Goal: Download file/media

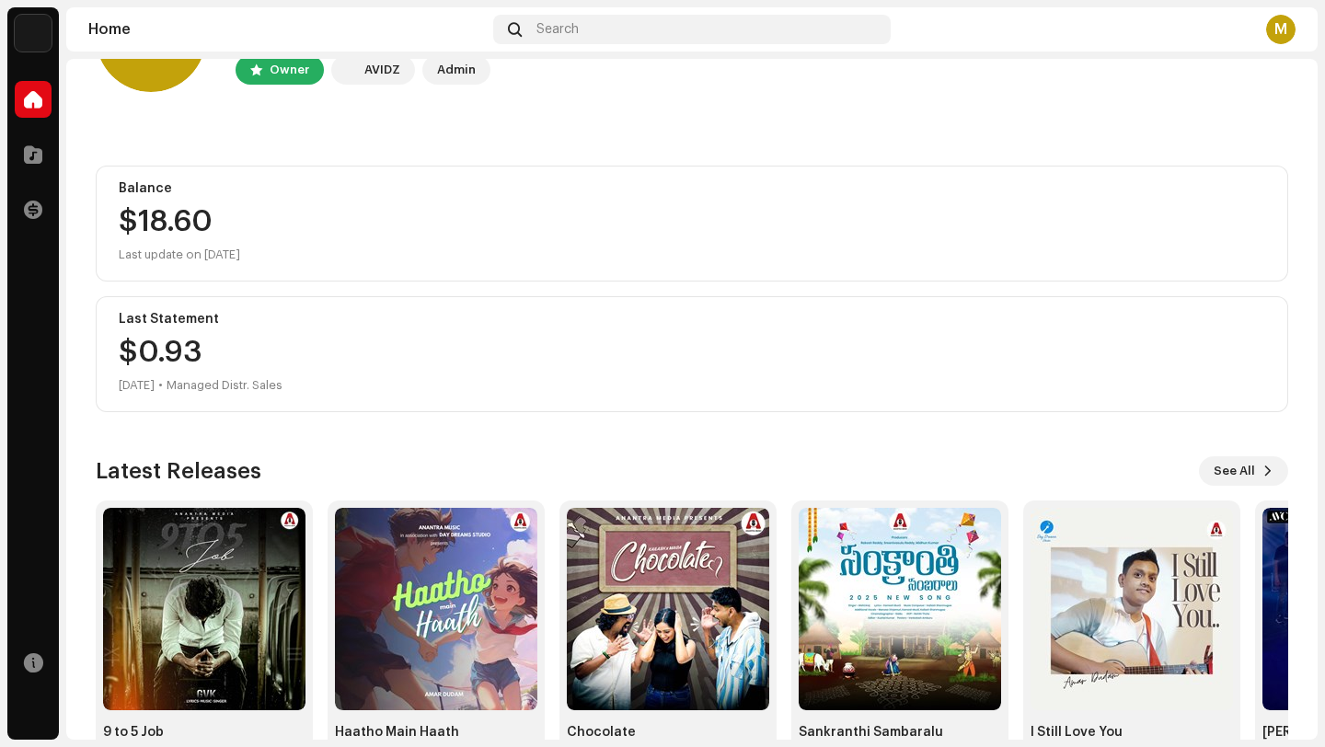
scroll to position [162, 0]
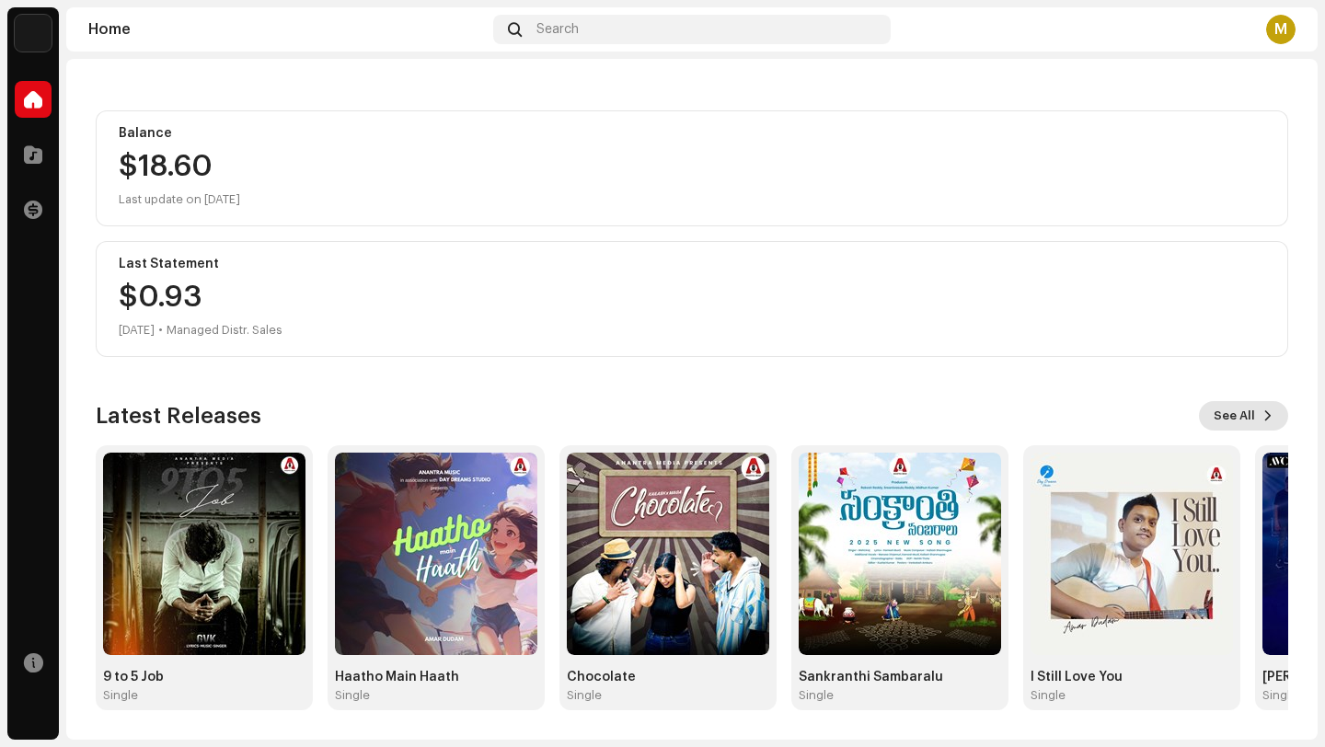
click at [1241, 413] on span "See All" at bounding box center [1234, 416] width 41 height 37
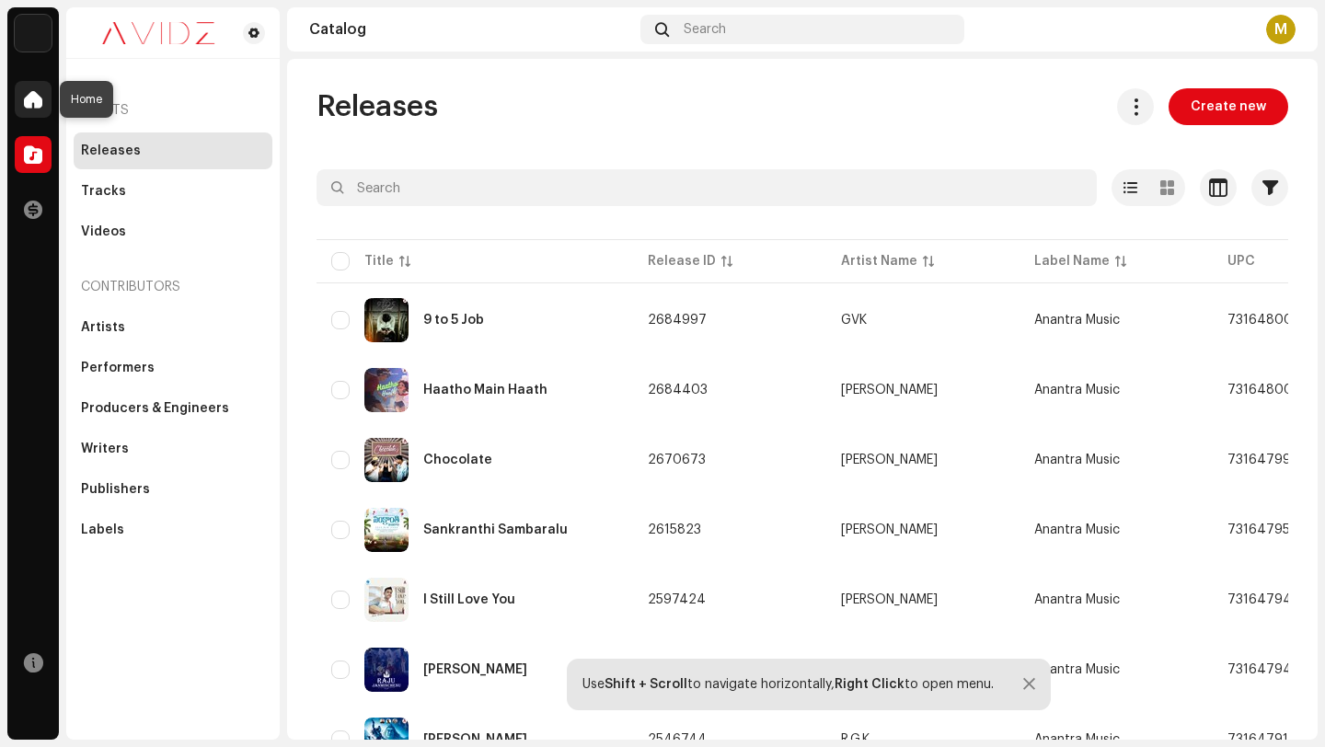
click at [35, 94] on span at bounding box center [33, 99] width 18 height 15
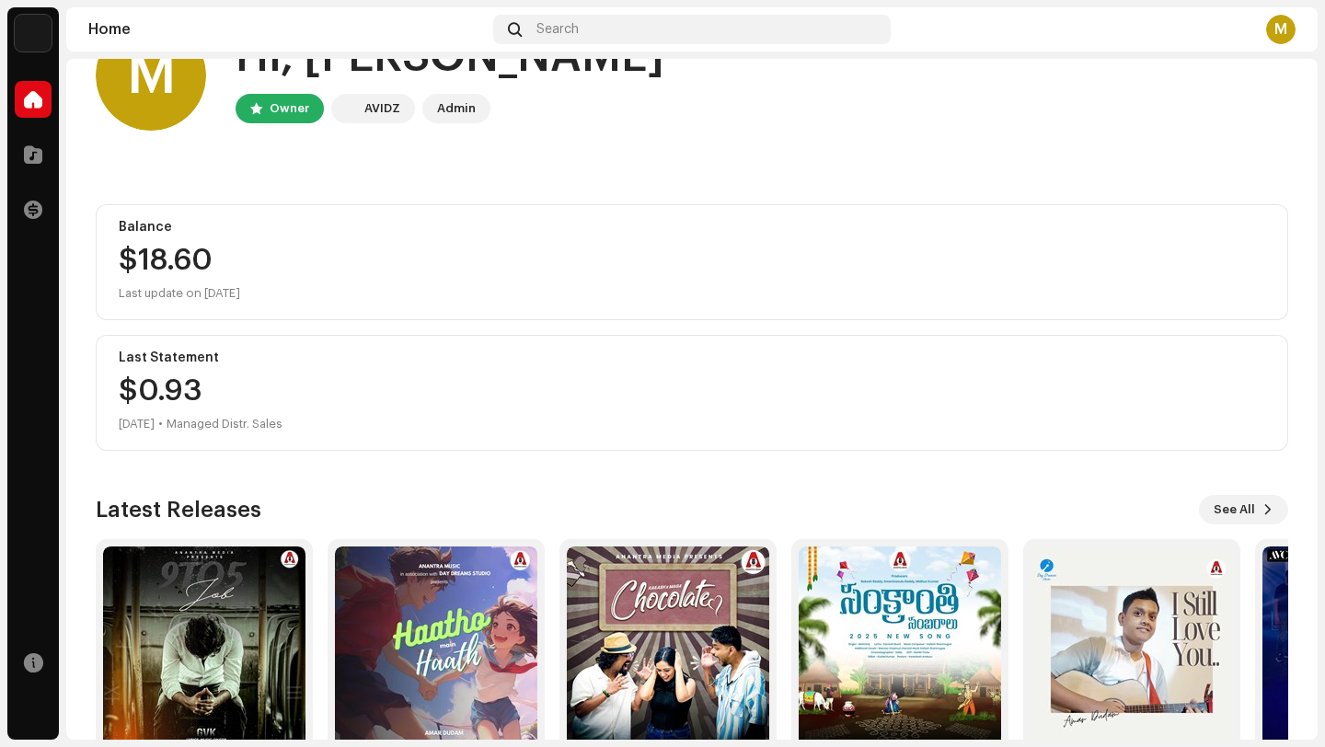
scroll to position [162, 0]
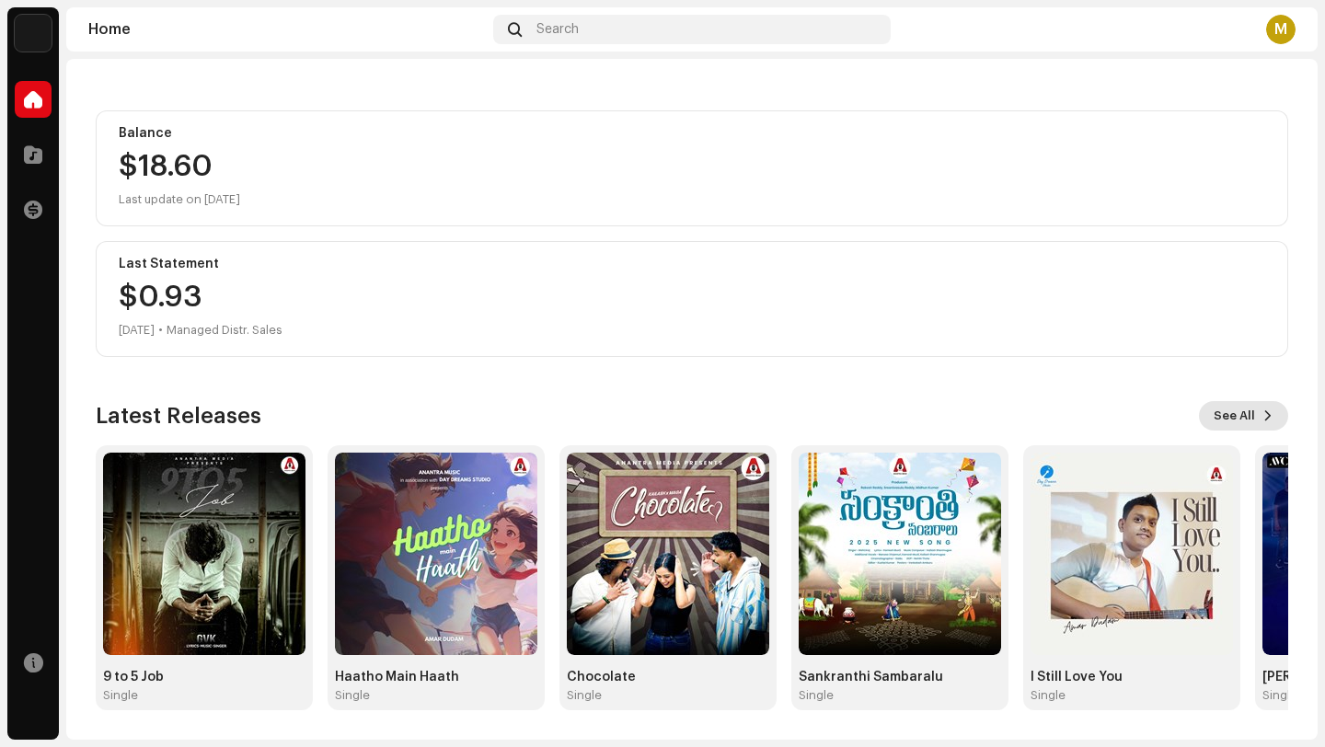
click at [1262, 420] on span at bounding box center [1267, 416] width 11 height 15
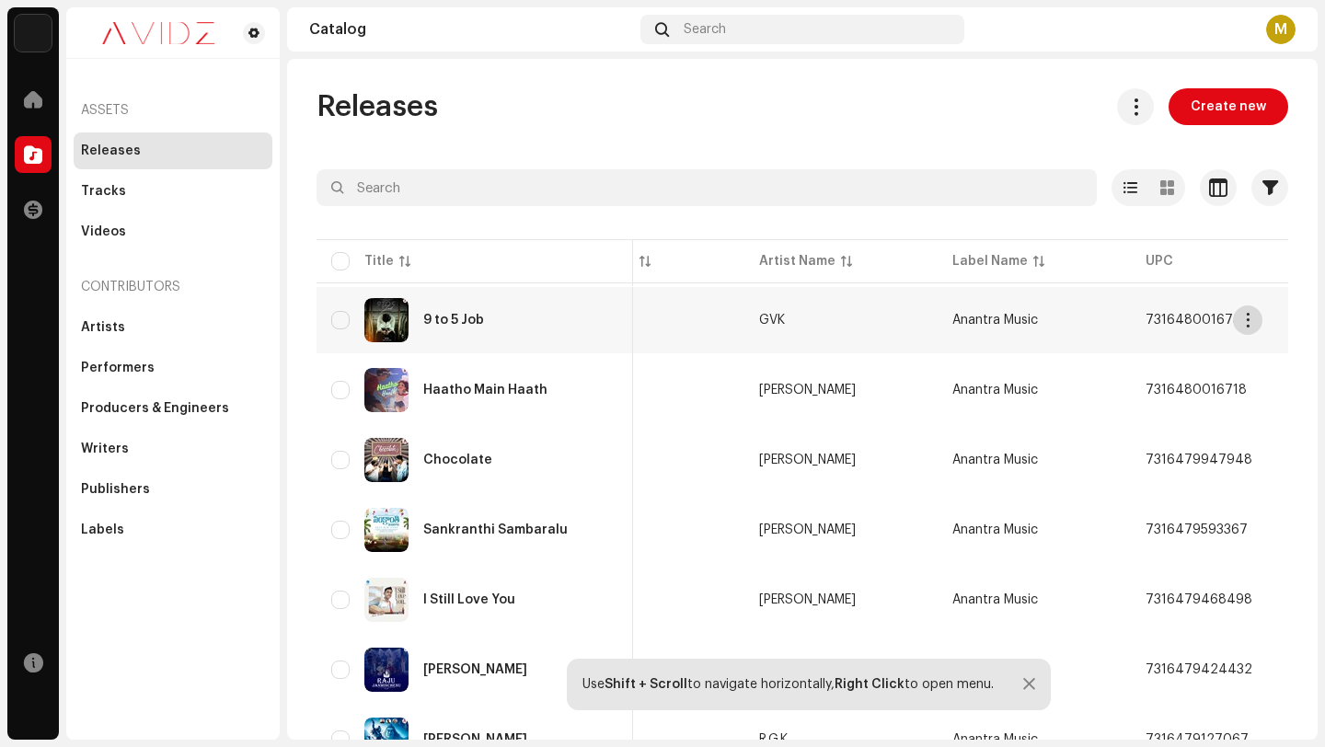
click at [1248, 324] on span "button" at bounding box center [1248, 320] width 14 height 15
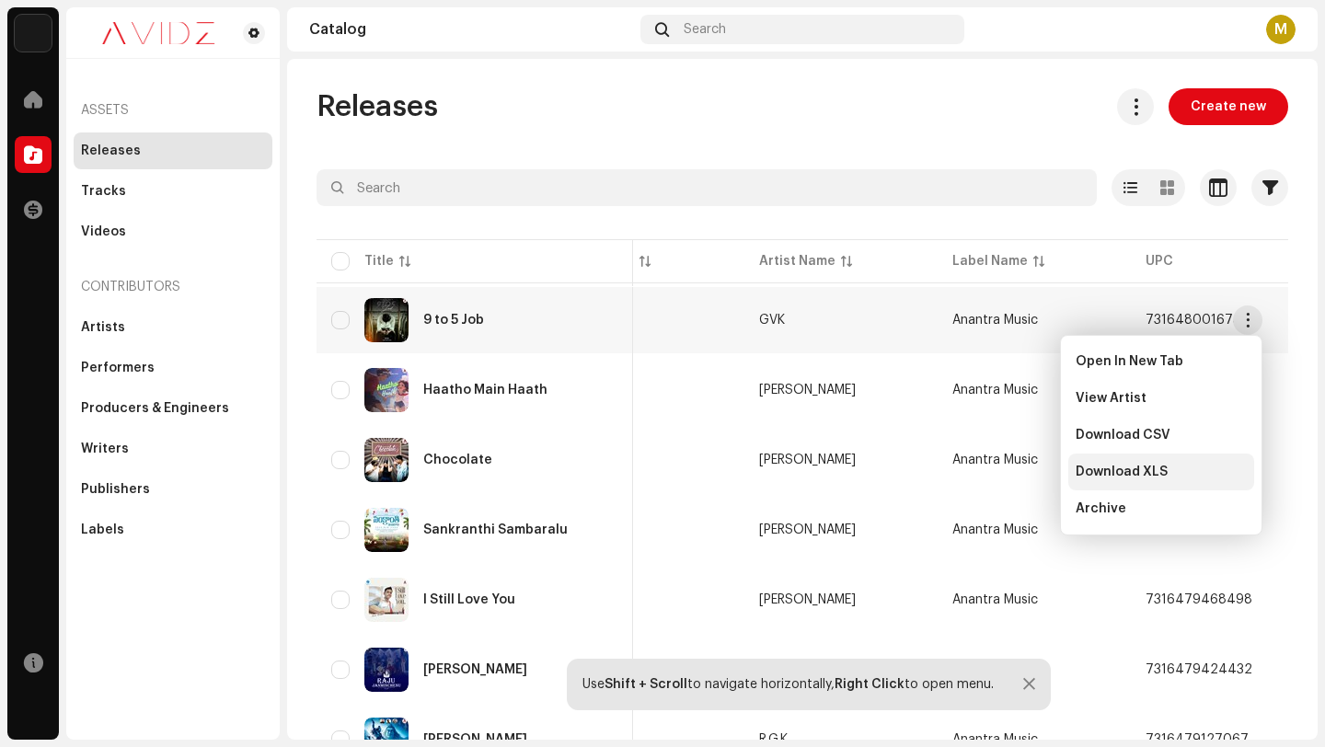
click at [1158, 474] on span "Download XLS" at bounding box center [1122, 472] width 92 height 15
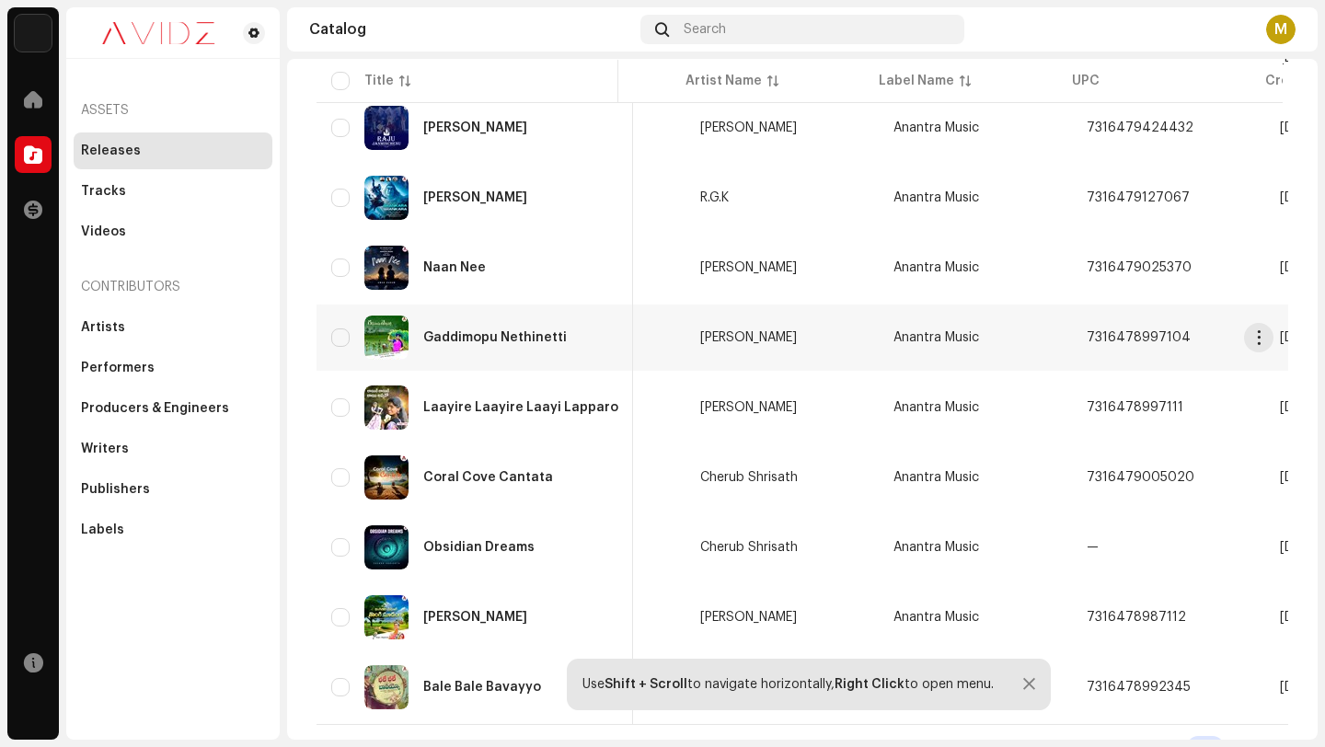
scroll to position [0, 168]
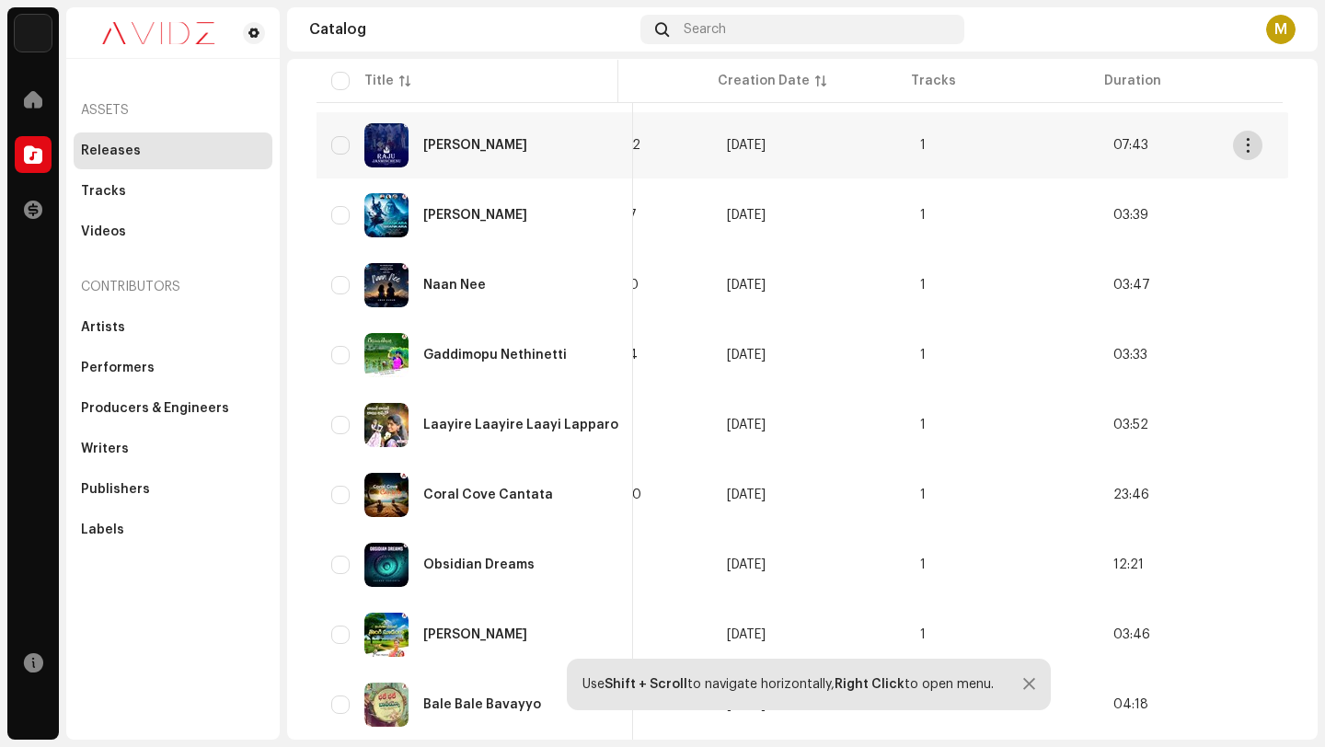
click at [1250, 144] on span "button" at bounding box center [1248, 145] width 14 height 15
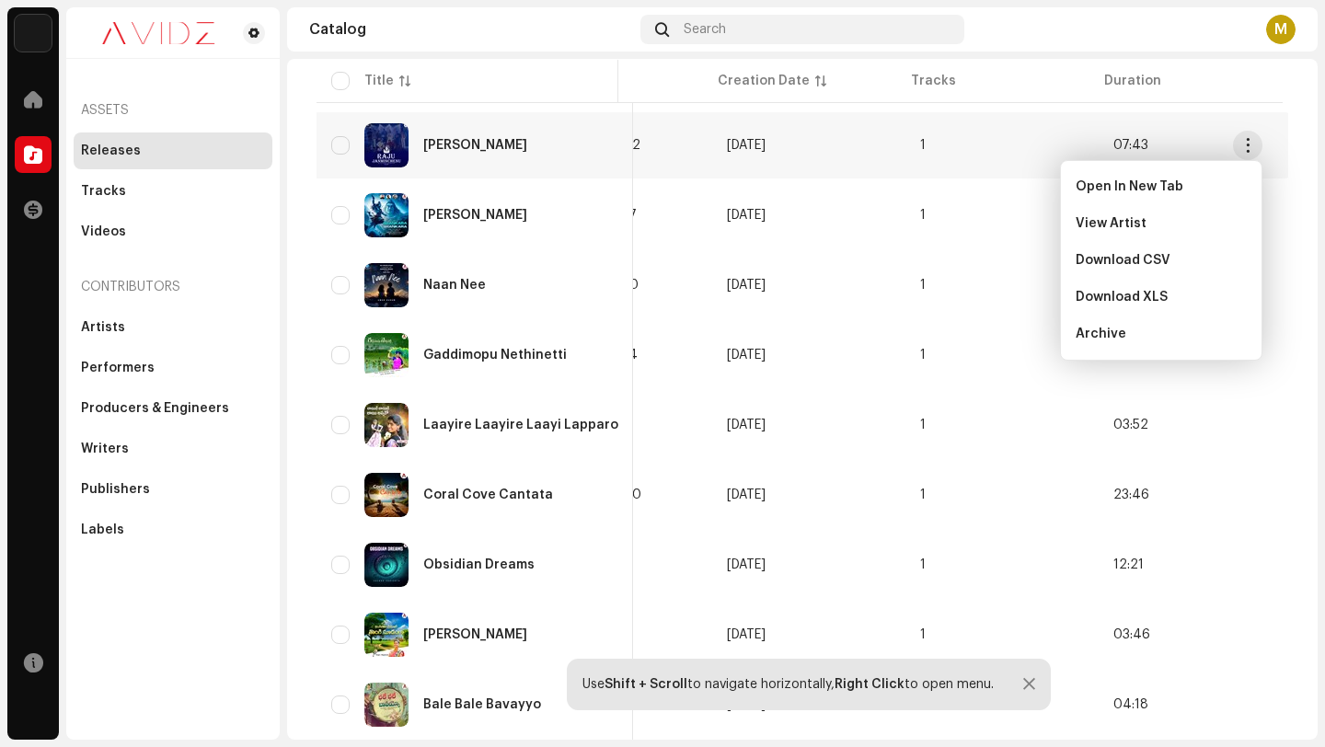
click at [1274, 85] on thead "Title Release ID Artist Name Label Name UPC Creation Date Tracks Duration" at bounding box center [800, 81] width 966 height 44
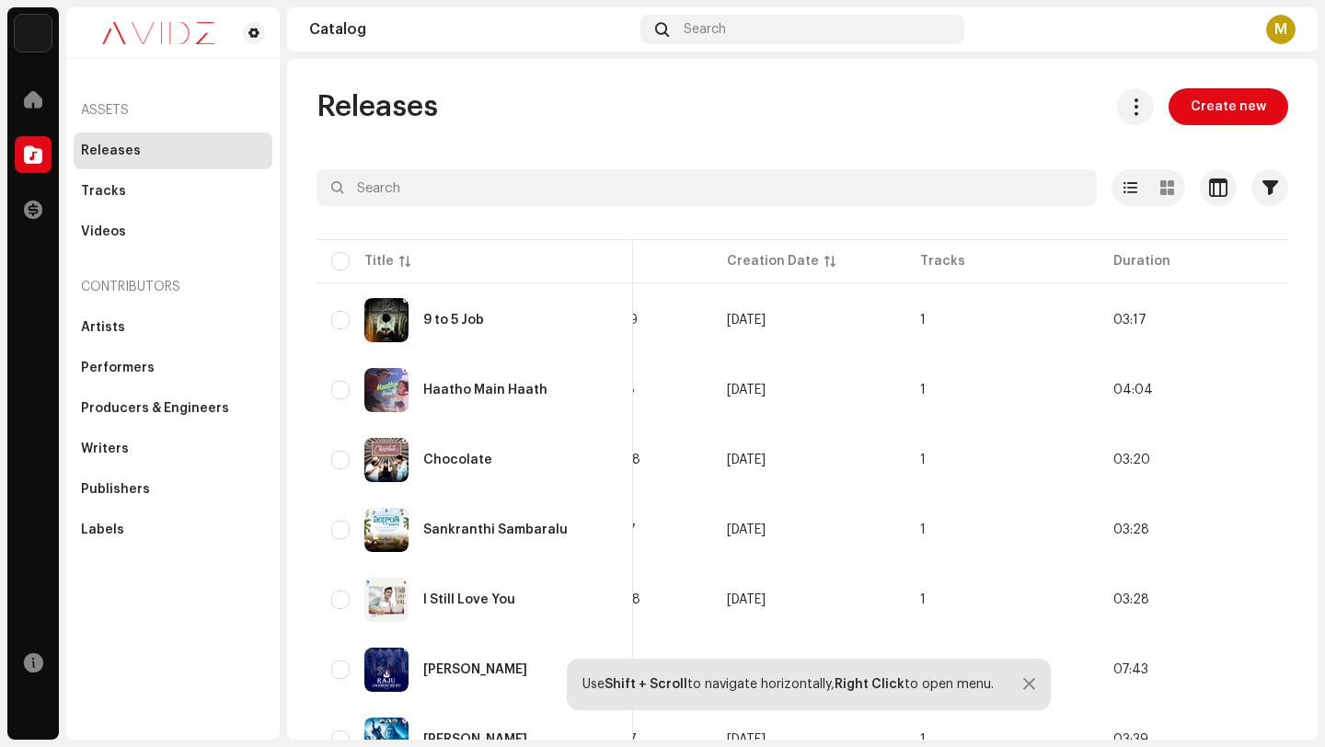
click at [1030, 688] on div at bounding box center [1029, 684] width 12 height 15
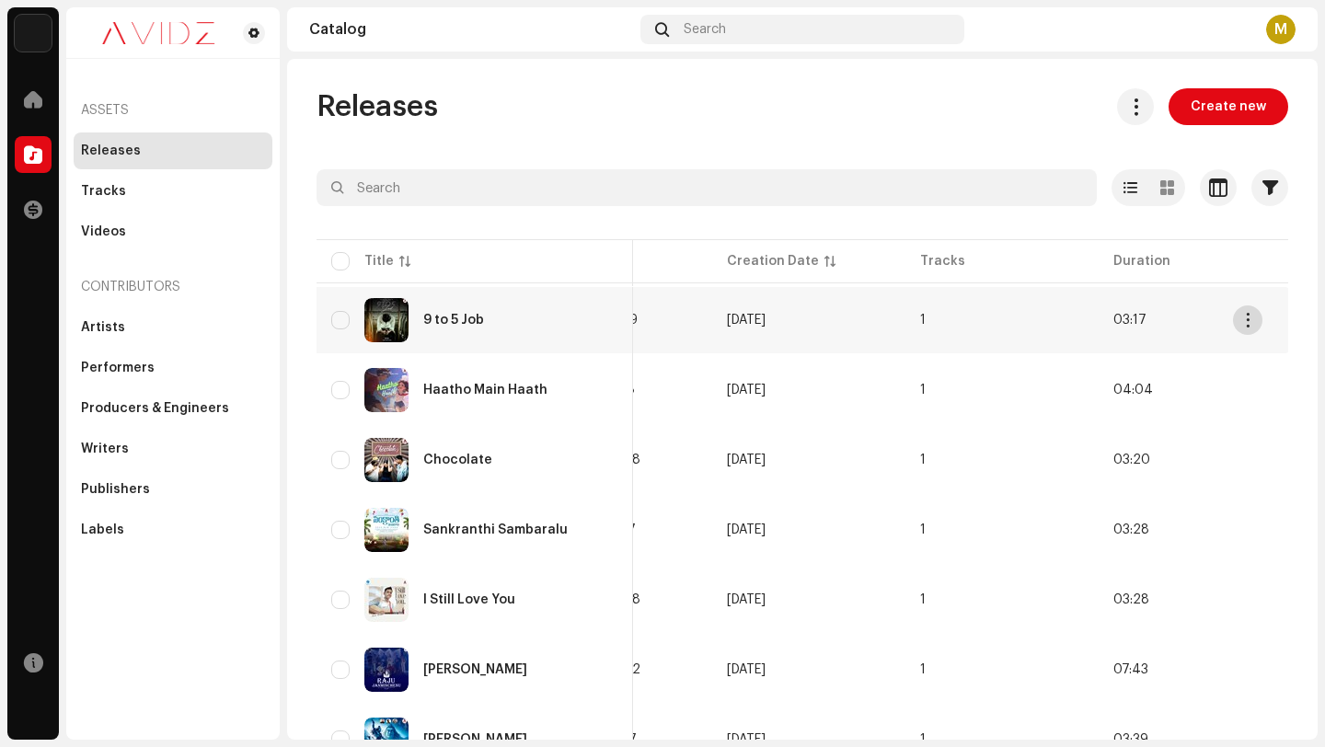
click at [1251, 316] on span "button" at bounding box center [1248, 320] width 14 height 15
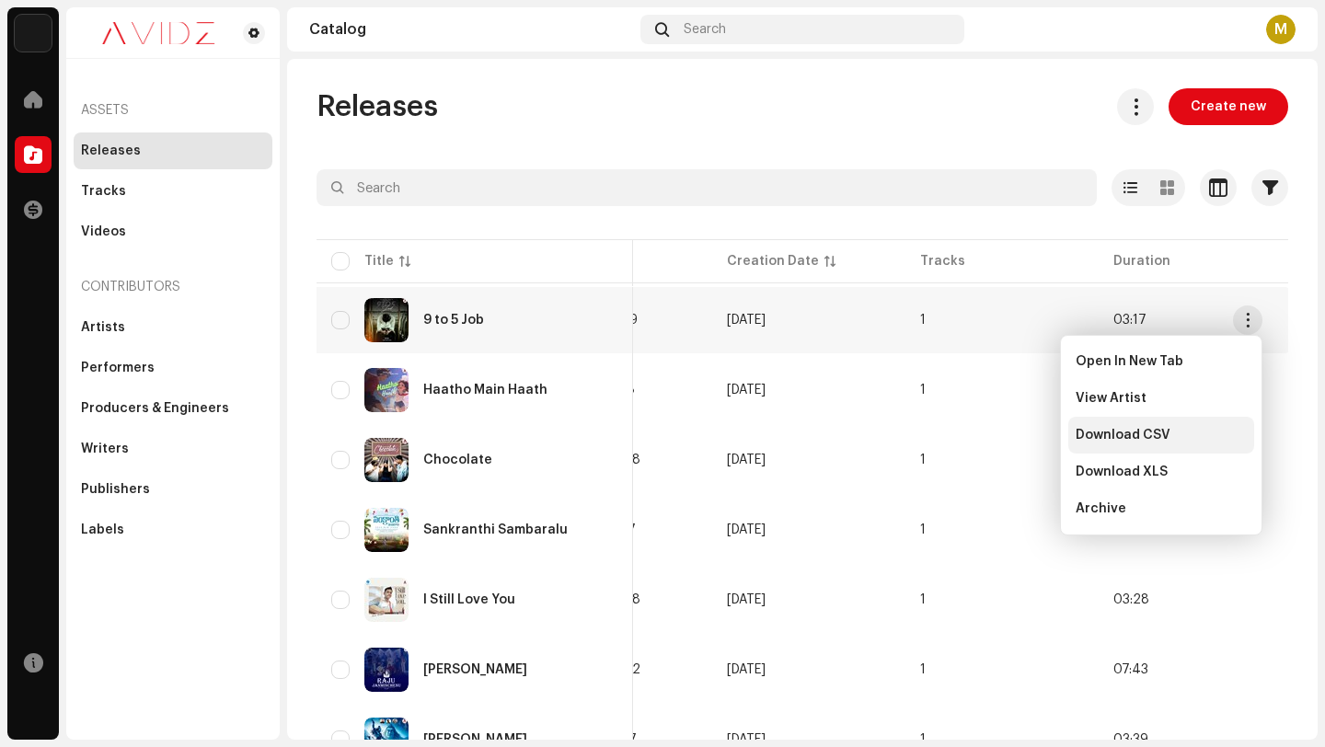
click at [1150, 433] on span "Download CSV" at bounding box center [1123, 435] width 95 height 15
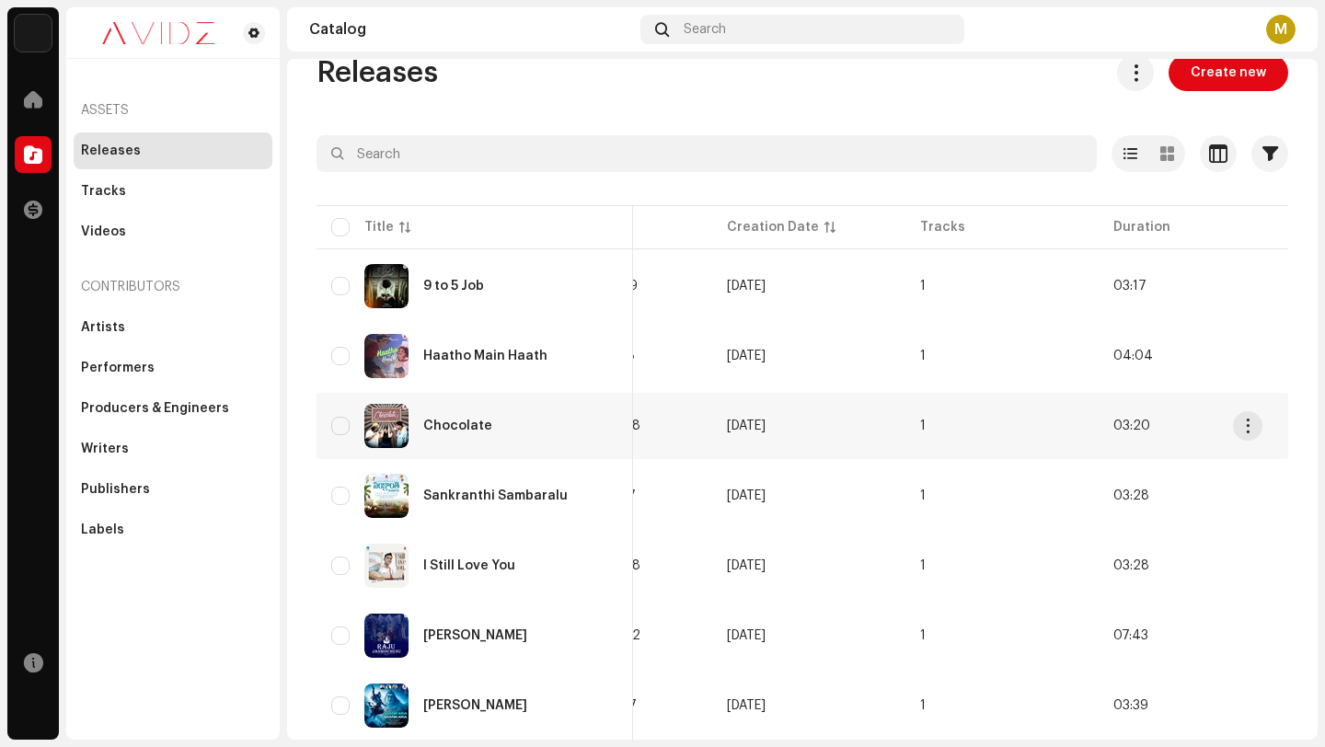
scroll to position [36, 0]
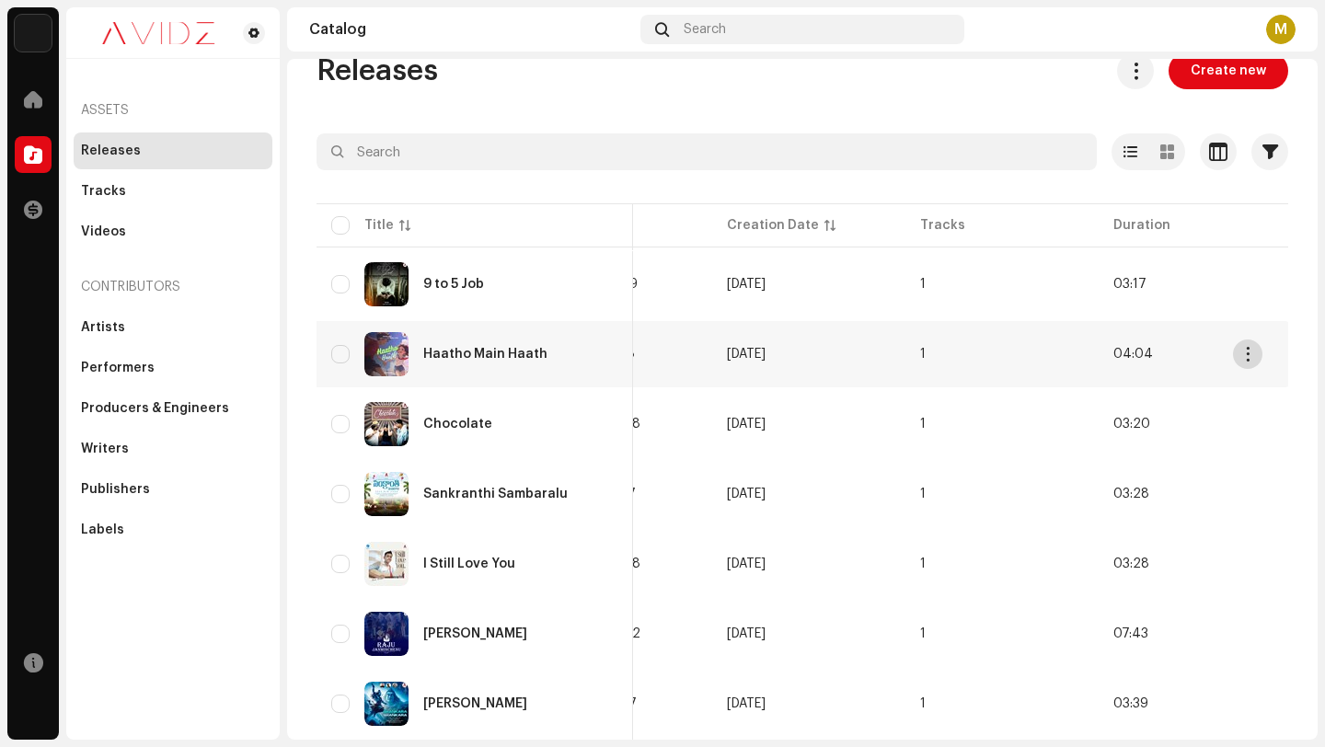
click at [1248, 351] on span "button" at bounding box center [1248, 354] width 14 height 15
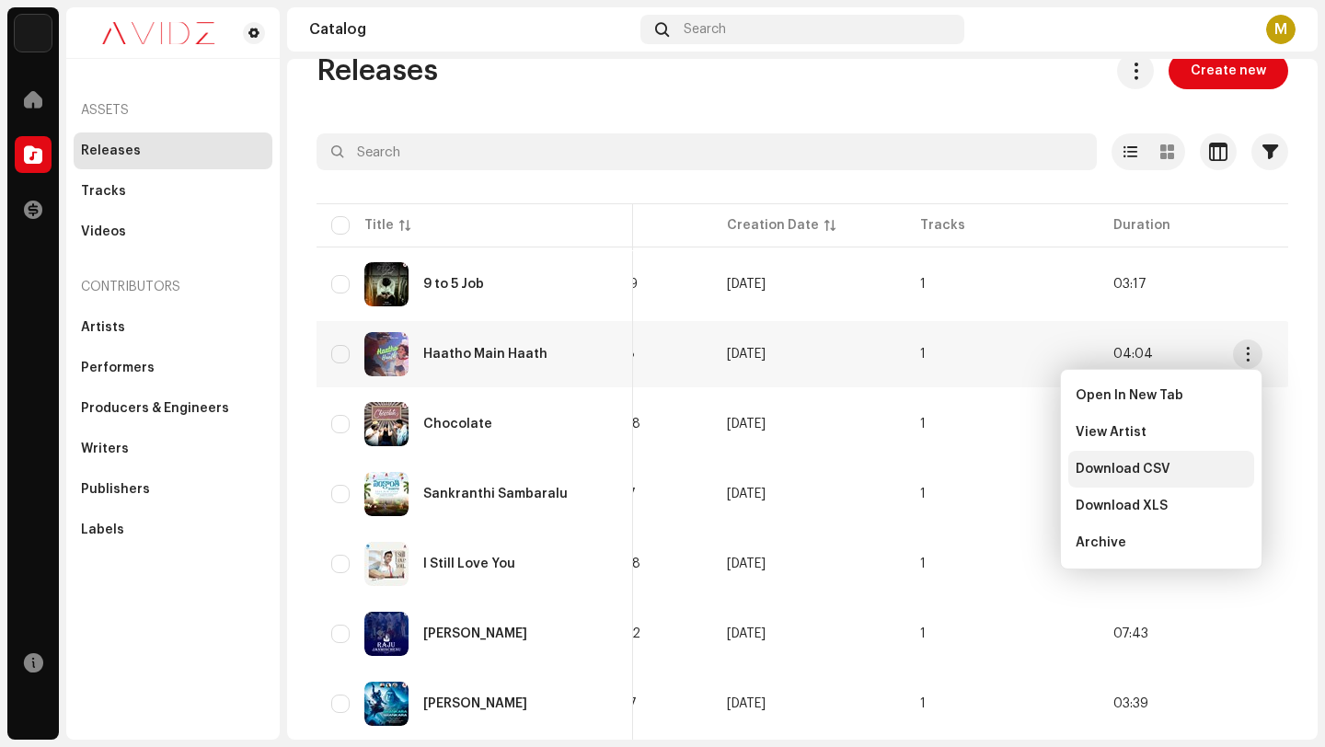
click at [1134, 474] on span "Download CSV" at bounding box center [1123, 469] width 95 height 15
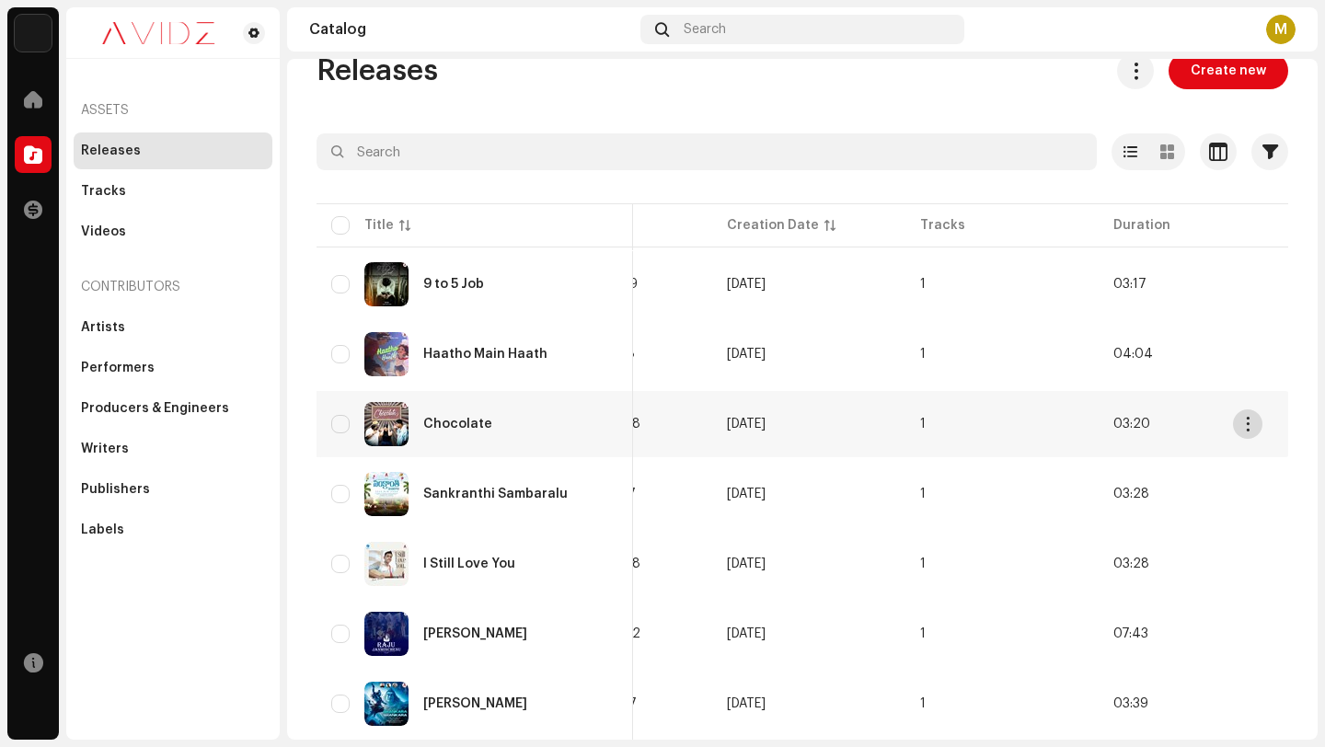
click at [1249, 417] on span "button" at bounding box center [1248, 424] width 14 height 15
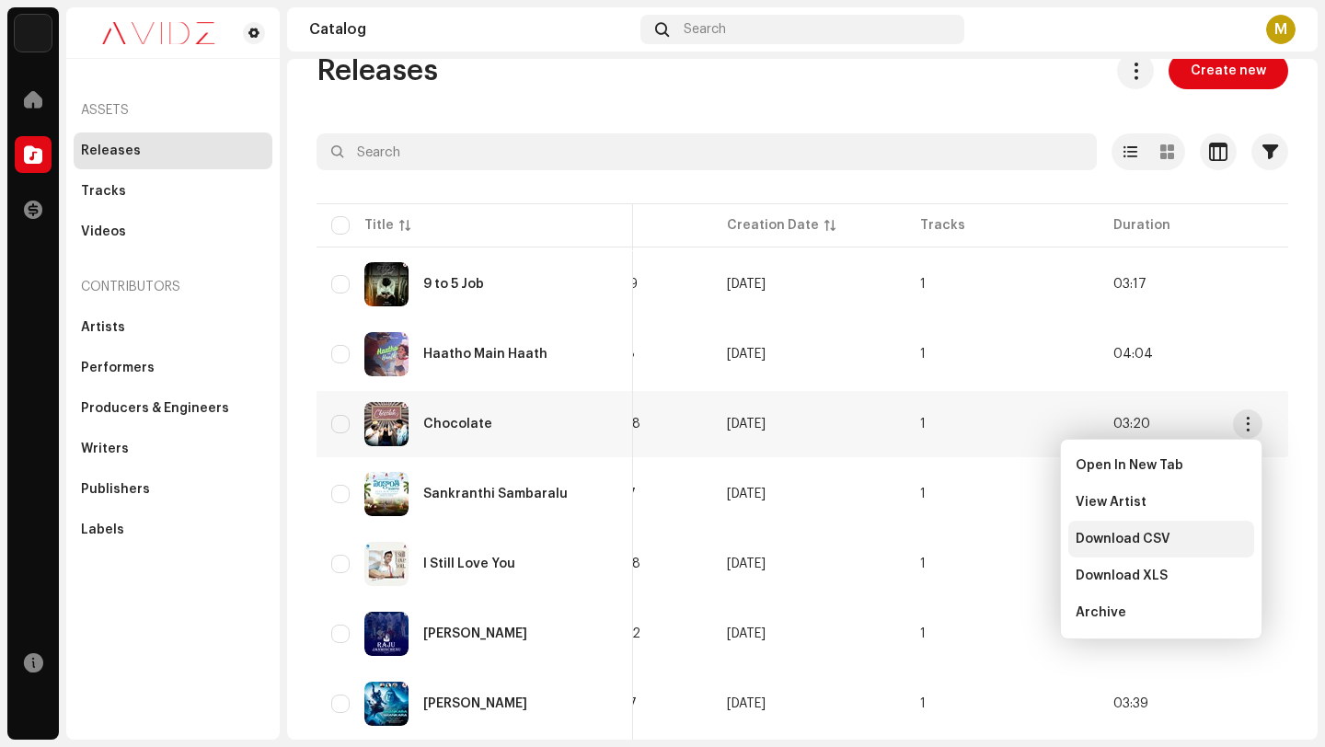
click at [1122, 537] on span "Download CSV" at bounding box center [1123, 539] width 95 height 15
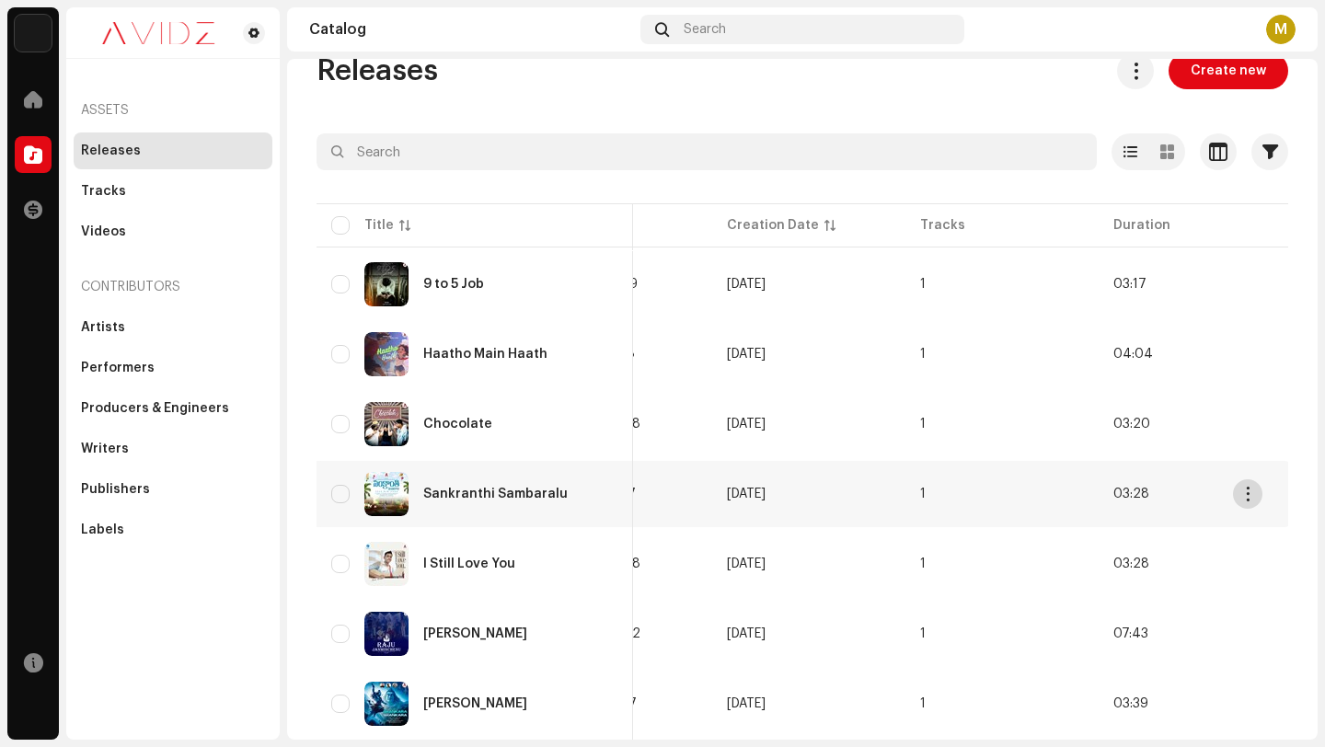
click at [1250, 493] on span "button" at bounding box center [1248, 494] width 14 height 15
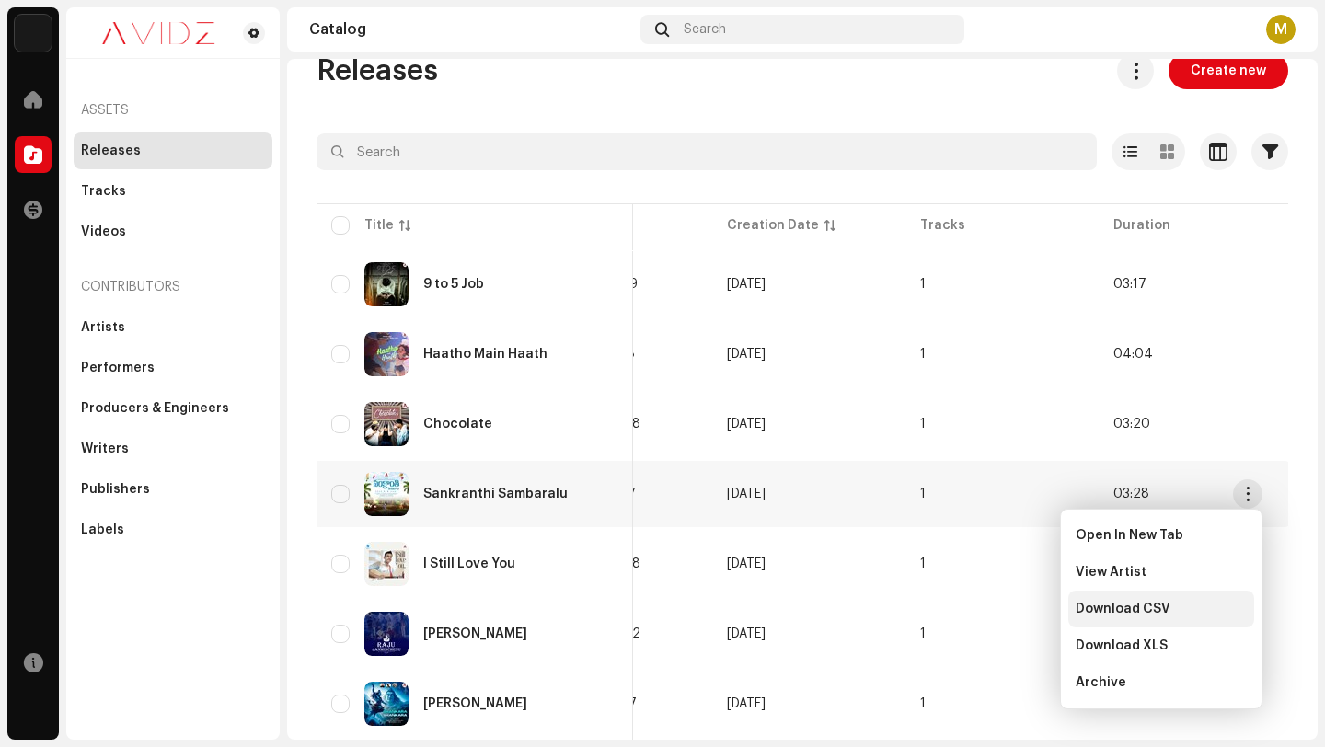
click at [1143, 614] on span "Download CSV" at bounding box center [1123, 609] width 95 height 15
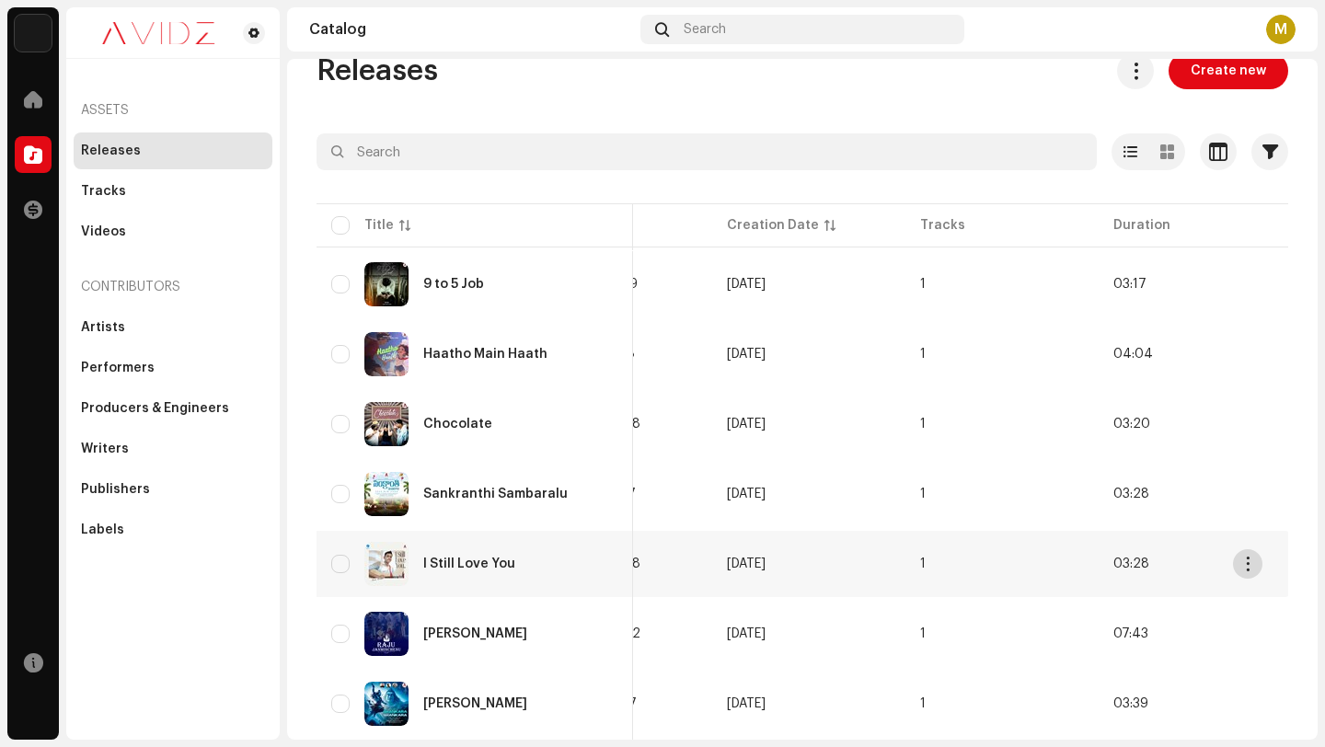
click at [1255, 564] on button "button" at bounding box center [1247, 563] width 29 height 29
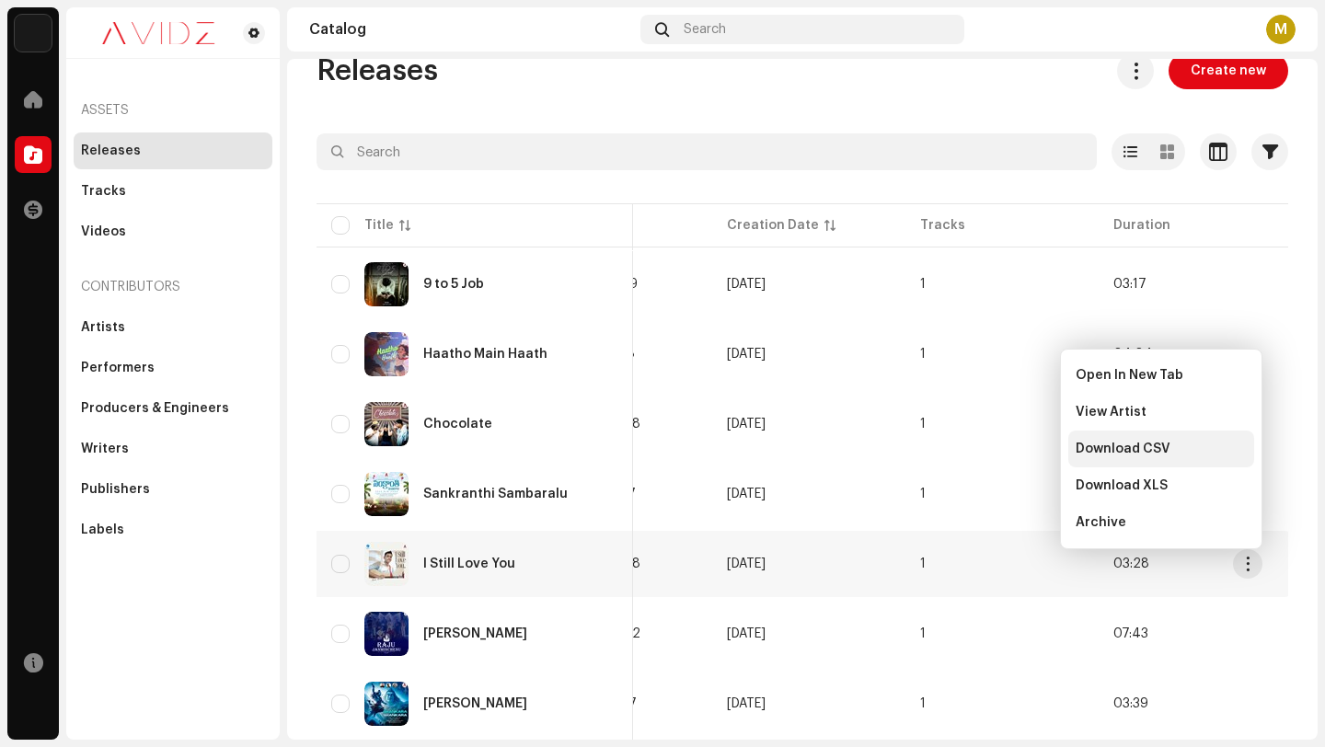
click at [1157, 448] on span "Download CSV" at bounding box center [1123, 449] width 95 height 15
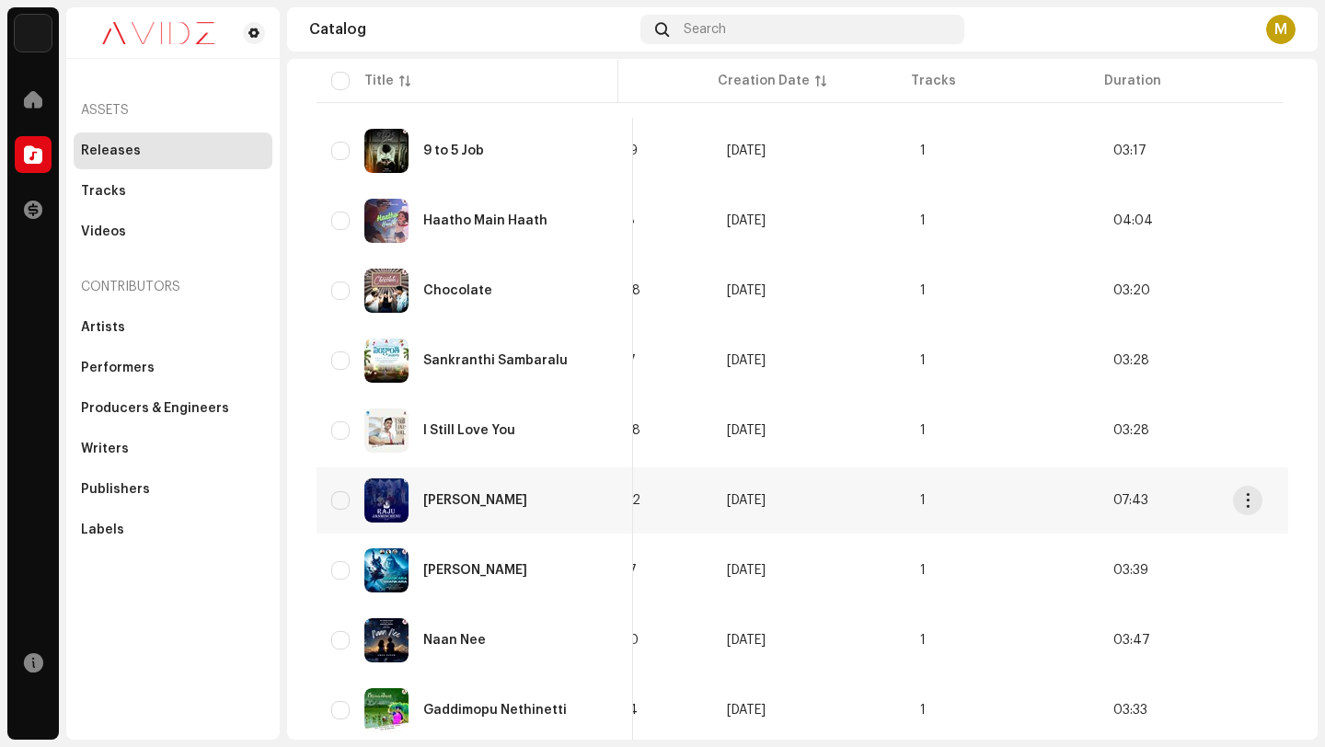
scroll to position [182, 0]
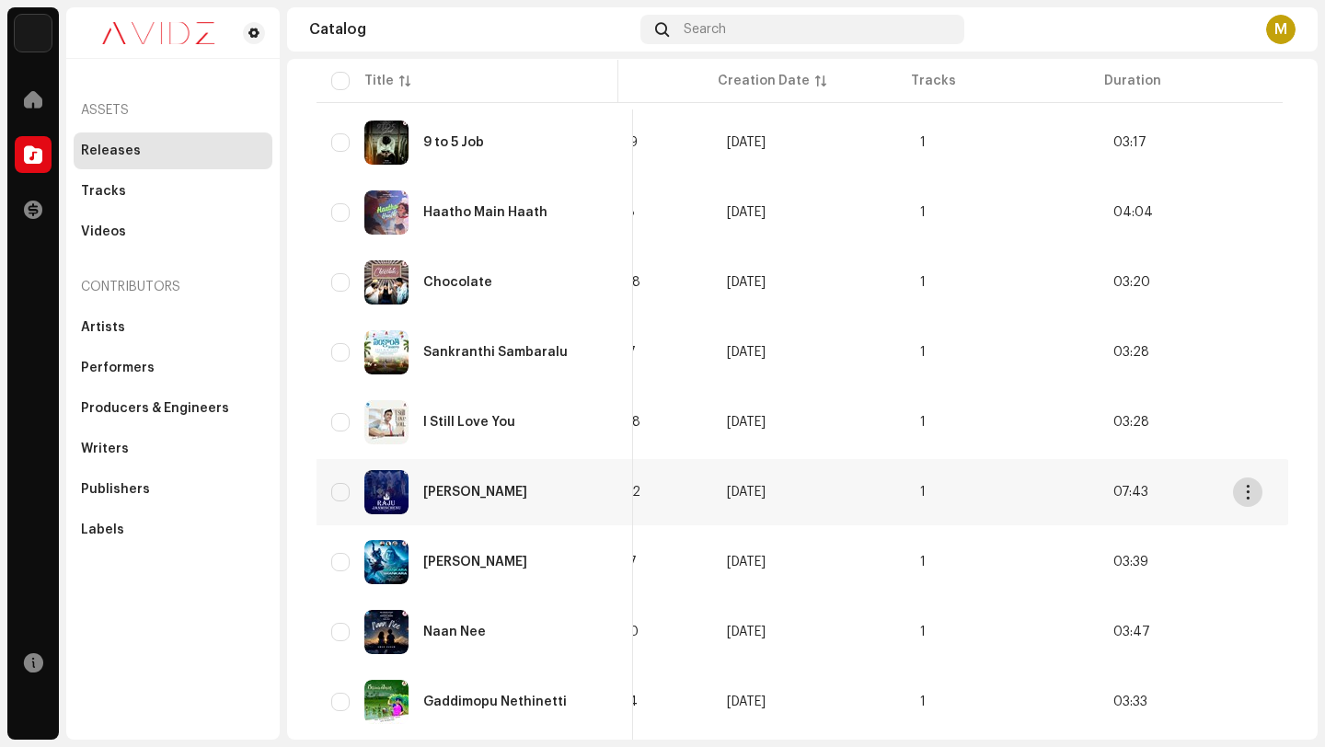
click at [1243, 496] on span "button" at bounding box center [1248, 492] width 14 height 15
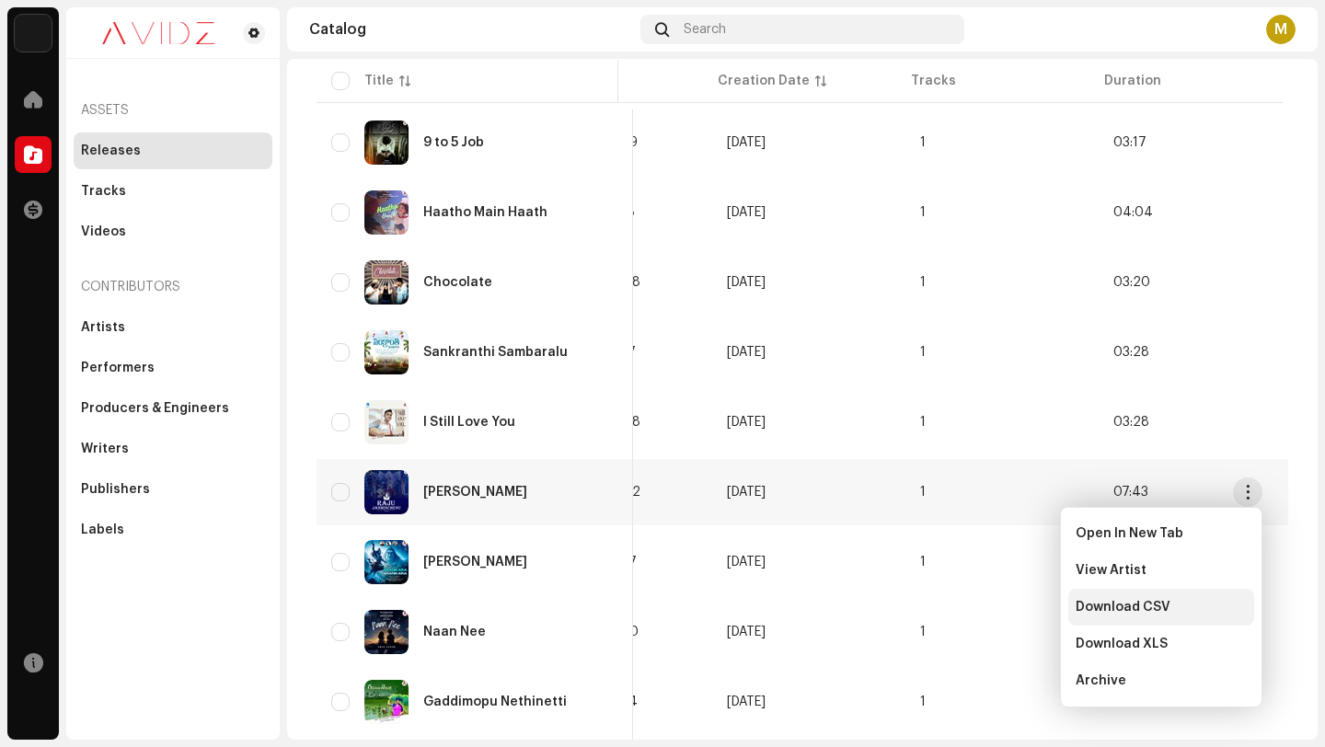
click at [1120, 609] on span "Download CSV" at bounding box center [1123, 607] width 95 height 15
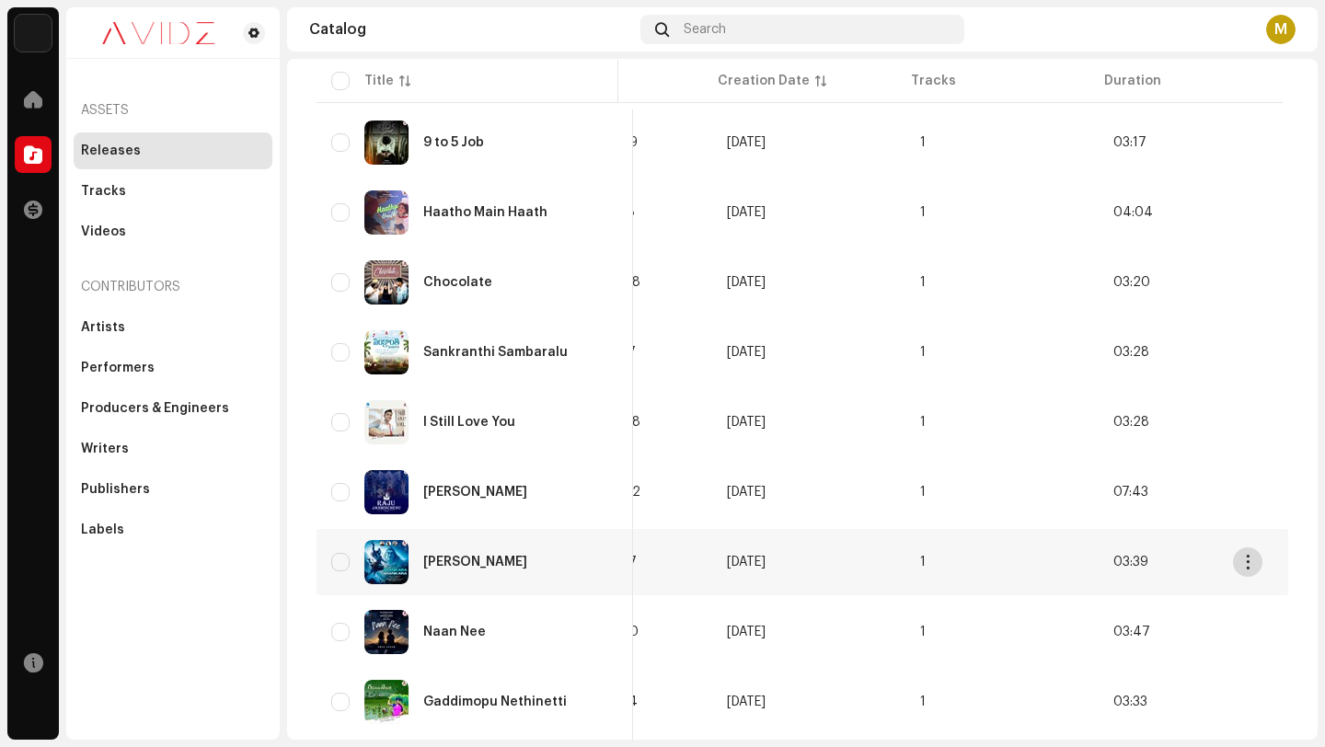
click at [1244, 568] on span "button" at bounding box center [1248, 562] width 14 height 15
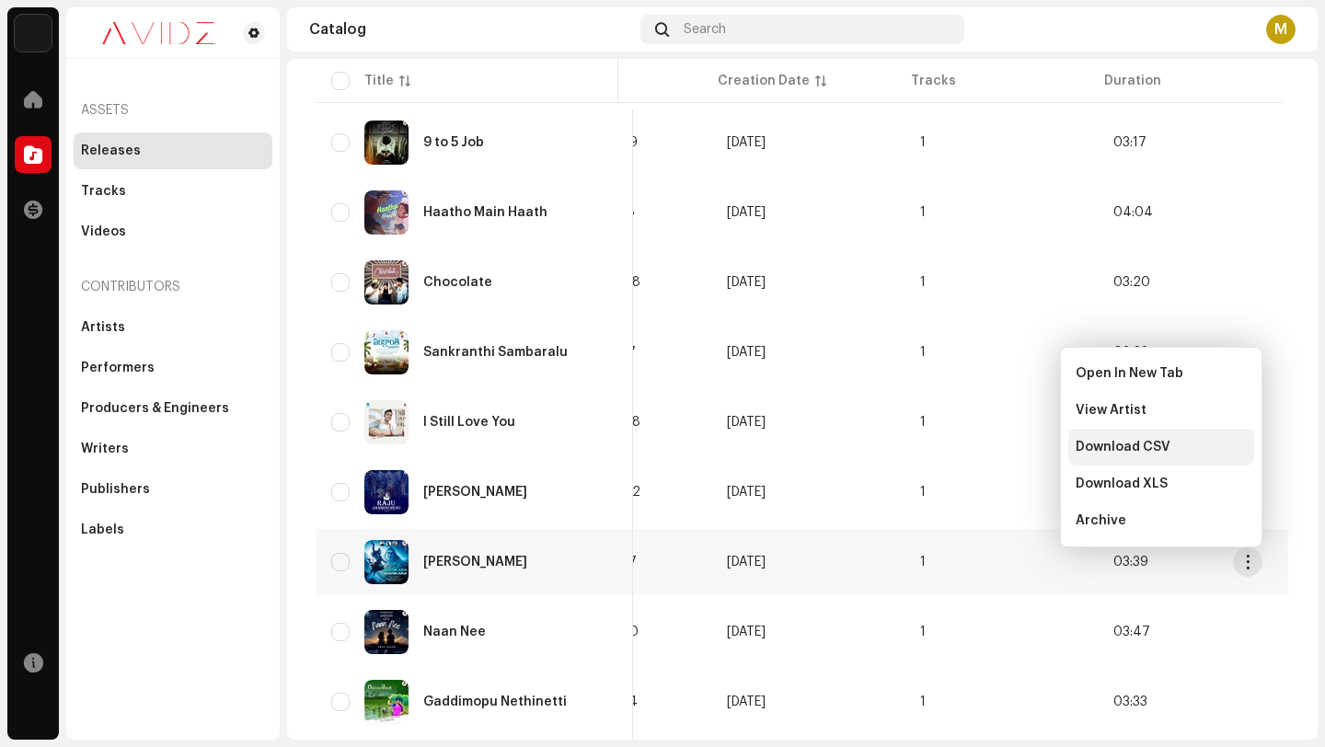
click at [1134, 444] on span "Download CSV" at bounding box center [1123, 447] width 95 height 15
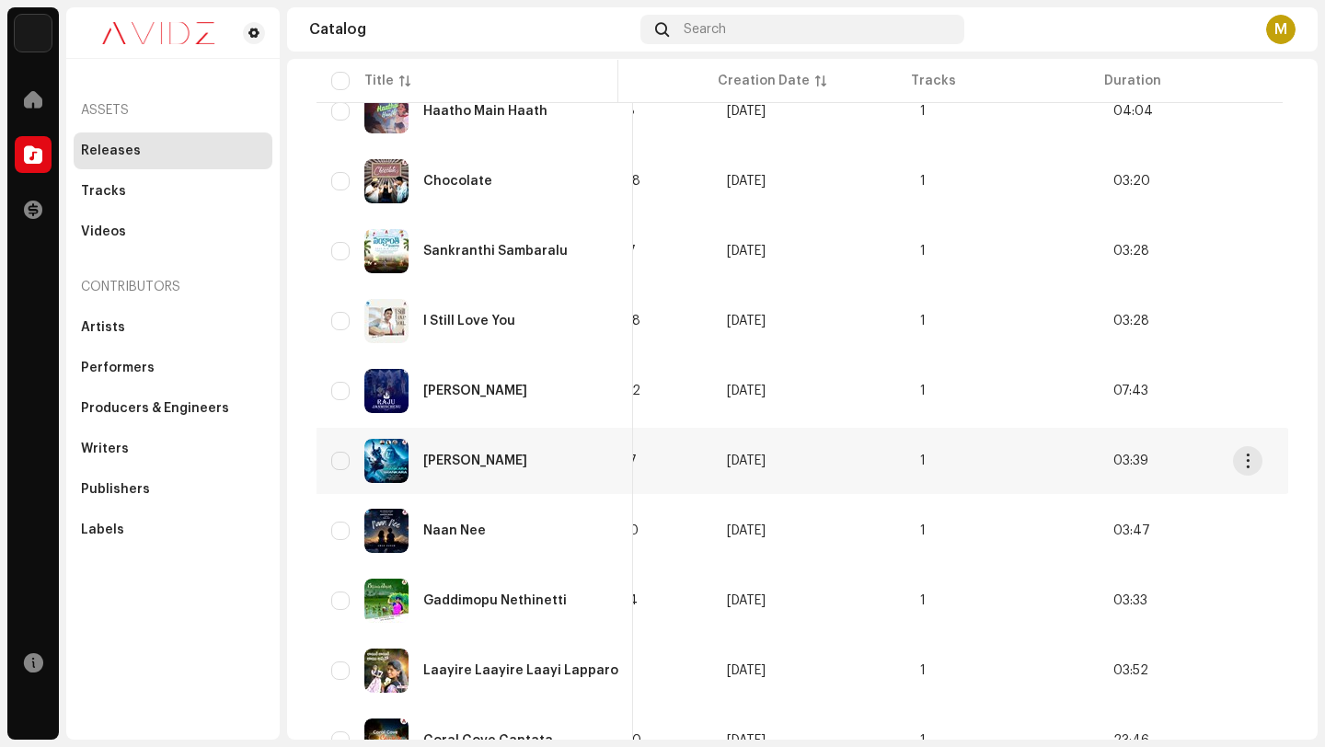
scroll to position [290, 0]
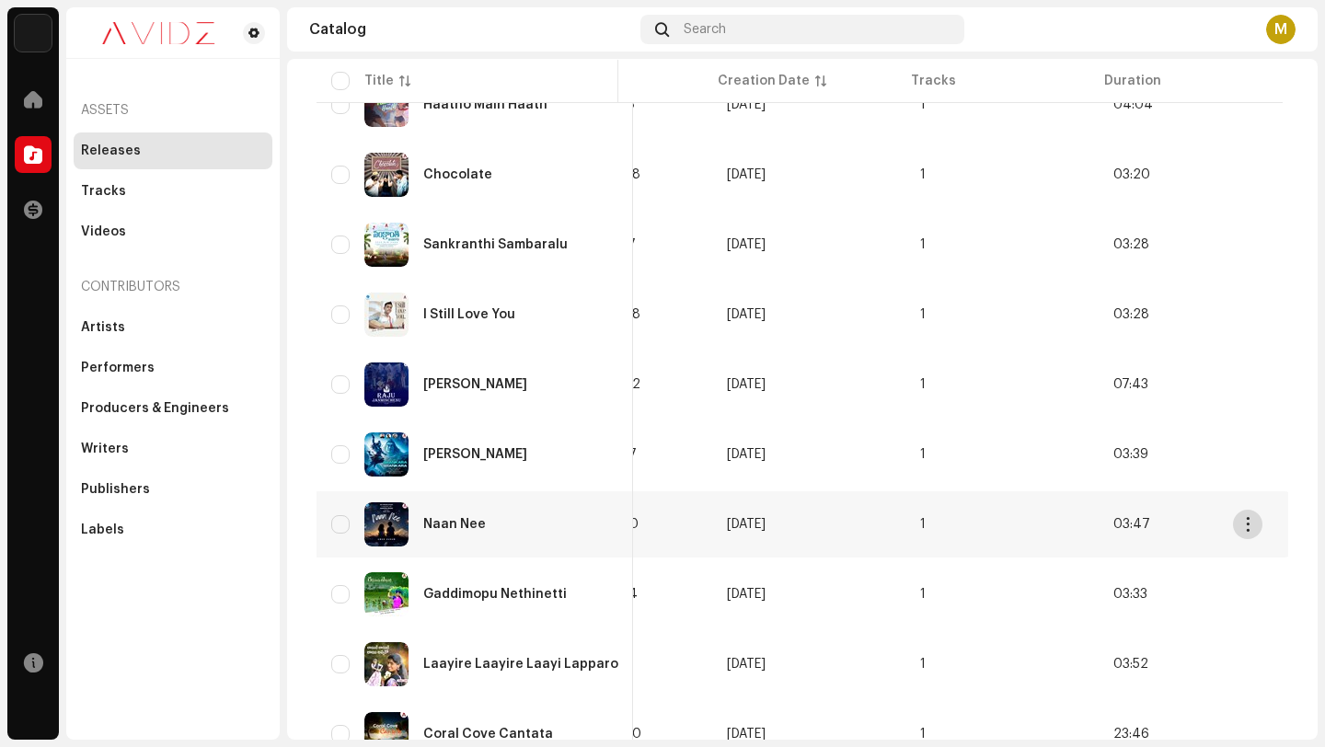
click at [1252, 525] on span "button" at bounding box center [1248, 524] width 14 height 15
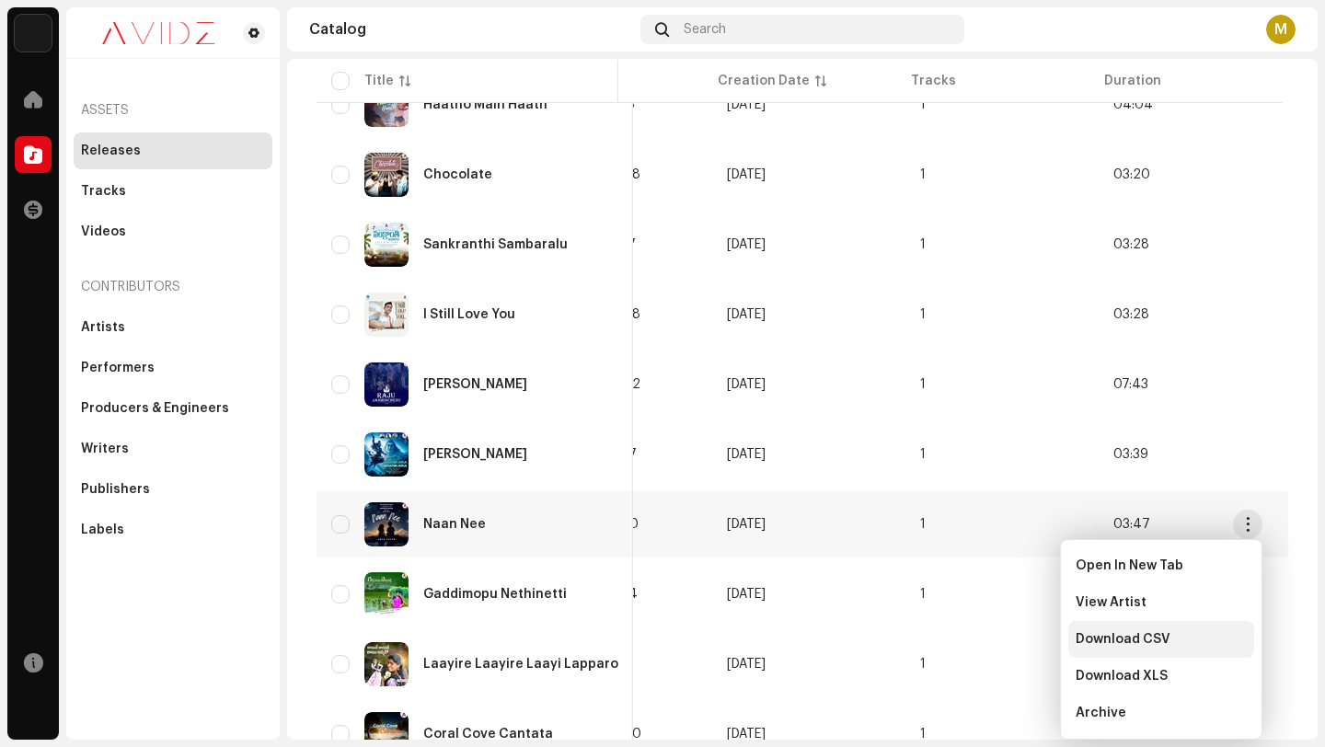
click at [1131, 644] on span "Download CSV" at bounding box center [1123, 639] width 95 height 15
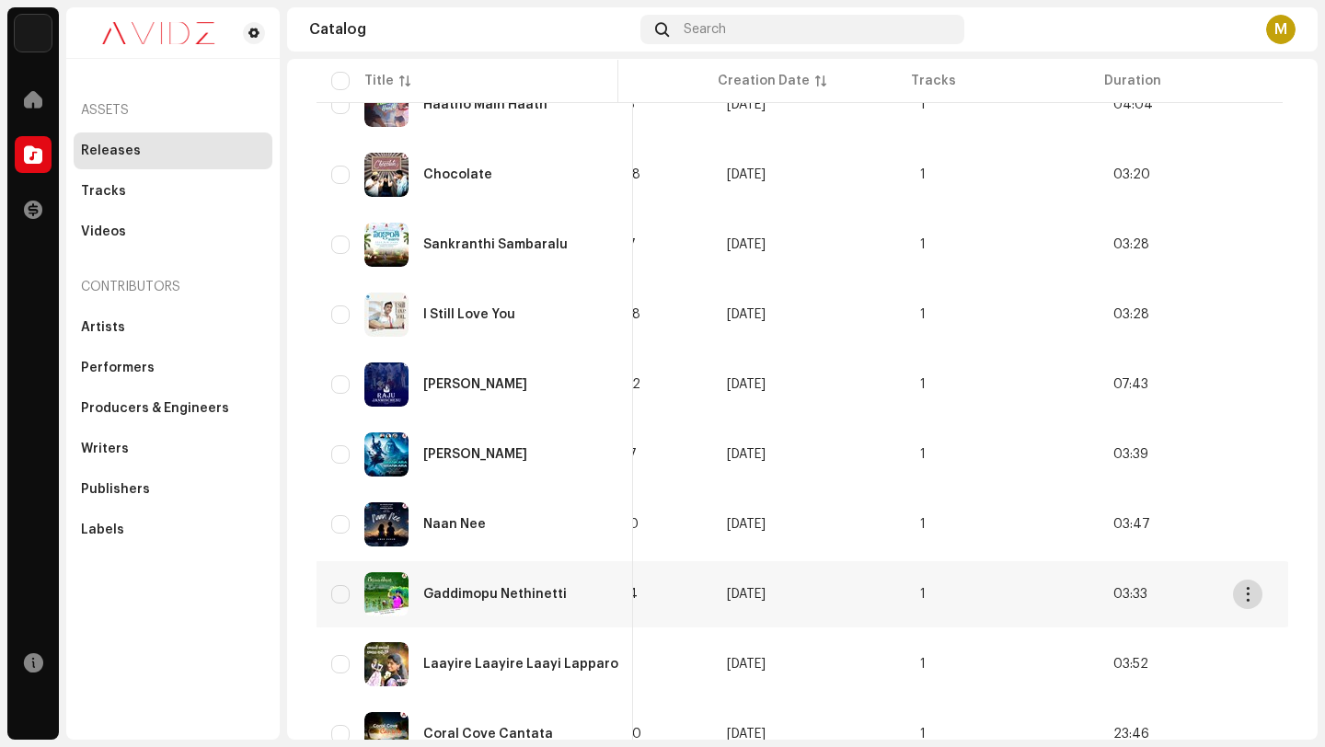
click at [1253, 592] on span "button" at bounding box center [1248, 594] width 14 height 15
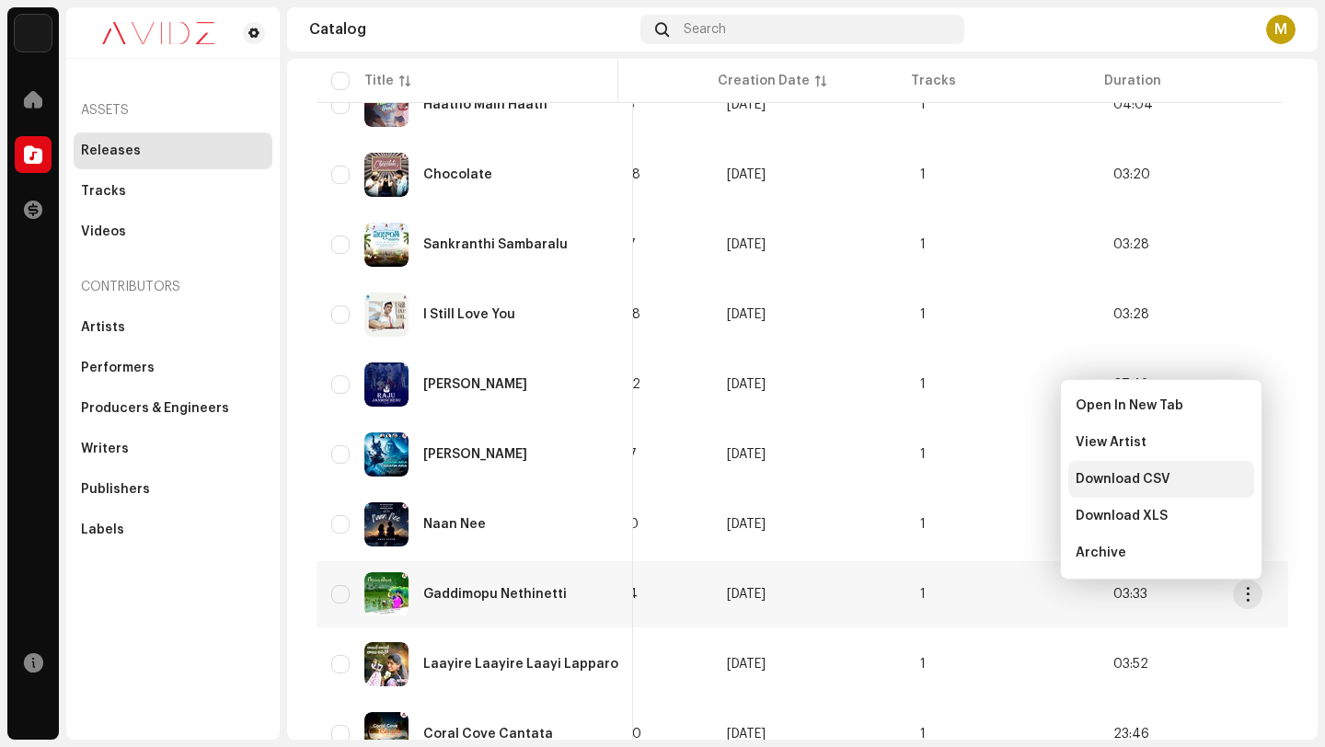
click at [1139, 484] on span "Download CSV" at bounding box center [1123, 479] width 95 height 15
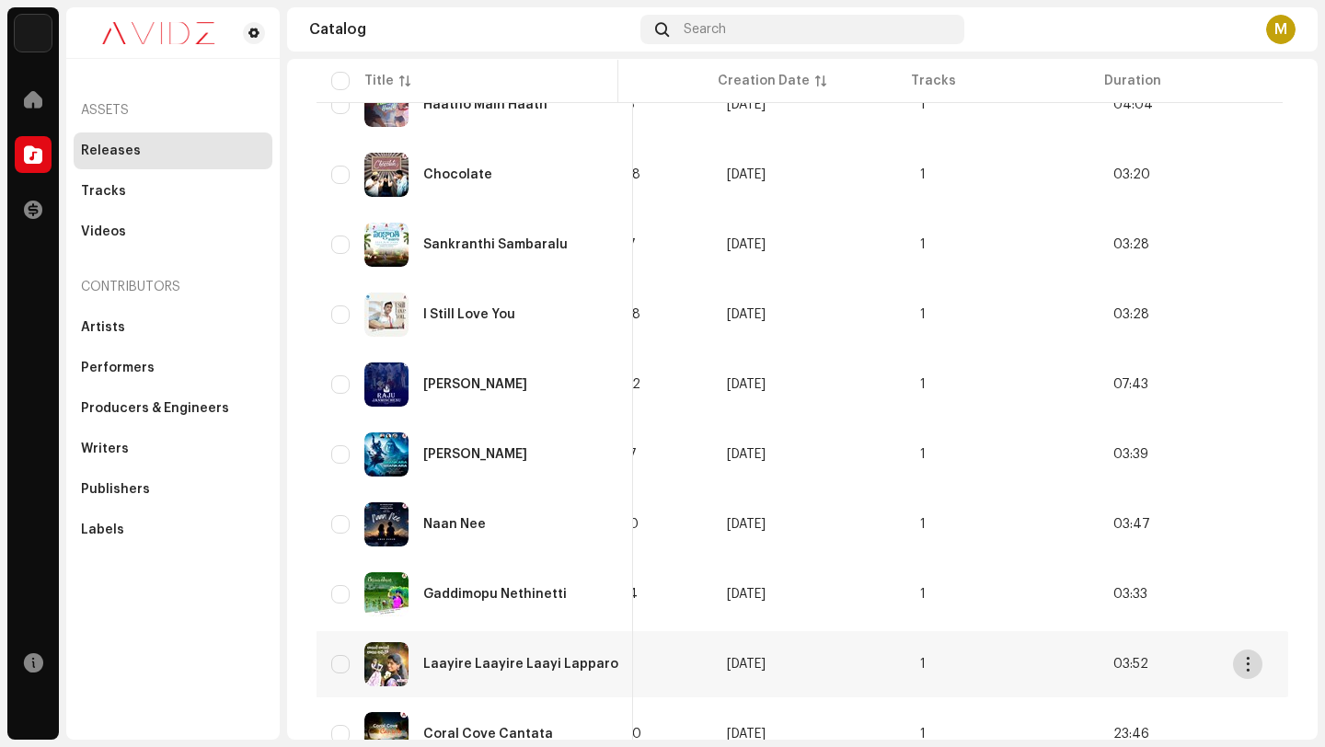
click at [1245, 667] on span "button" at bounding box center [1248, 664] width 14 height 15
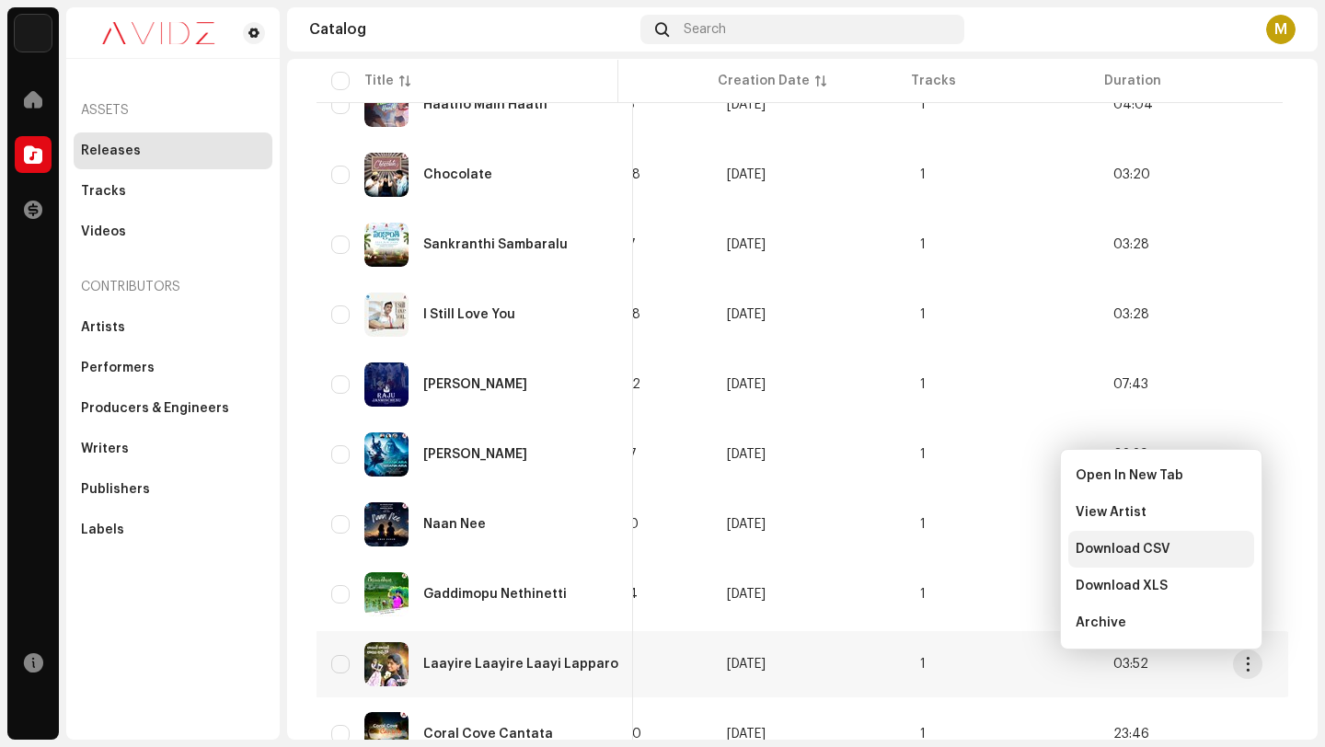
click at [1182, 543] on div "Download CSV" at bounding box center [1161, 549] width 171 height 15
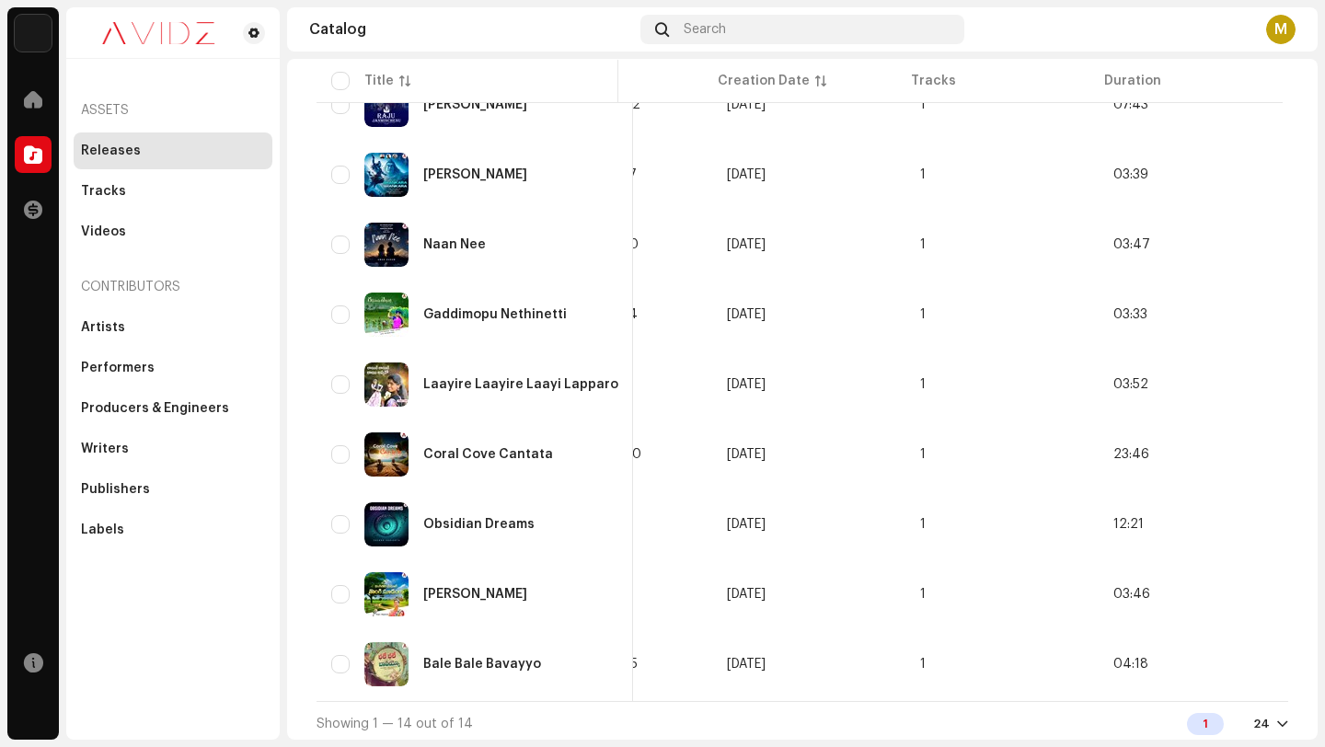
scroll to position [571, 0]
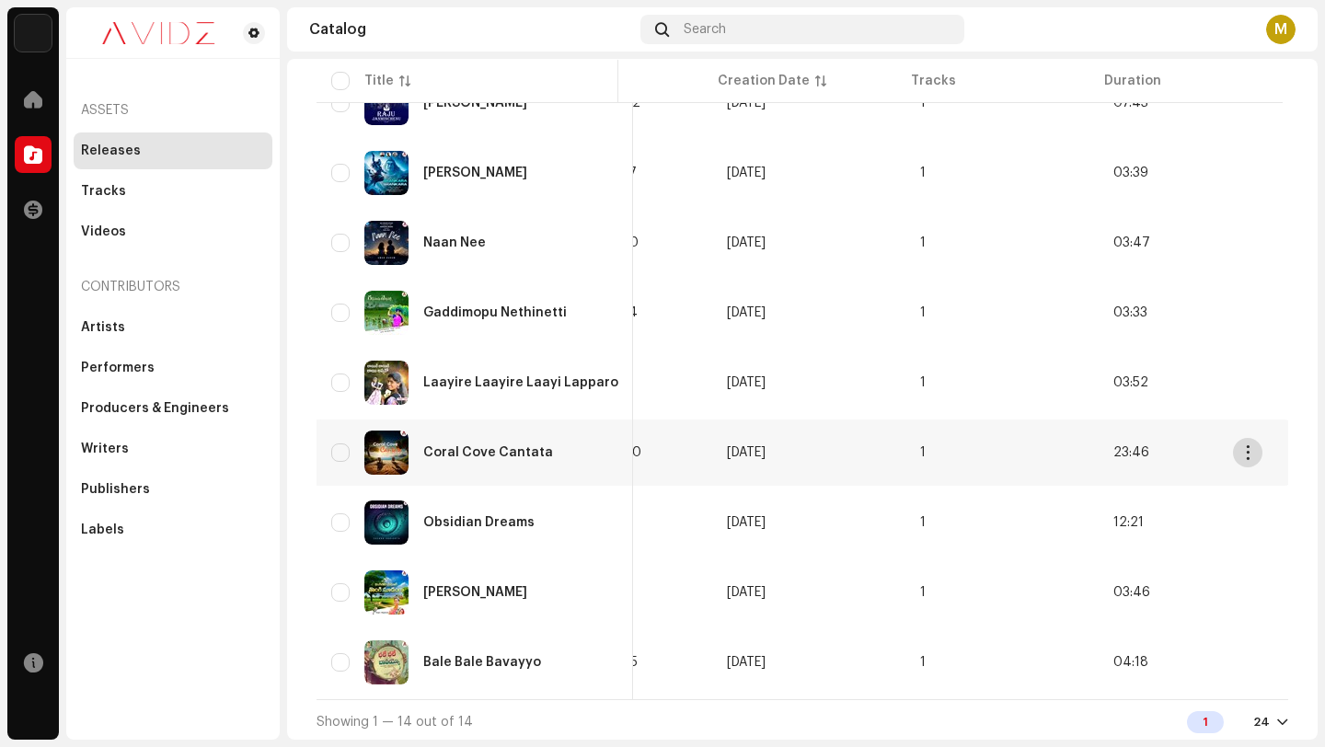
click at [1246, 453] on span "button" at bounding box center [1248, 452] width 14 height 15
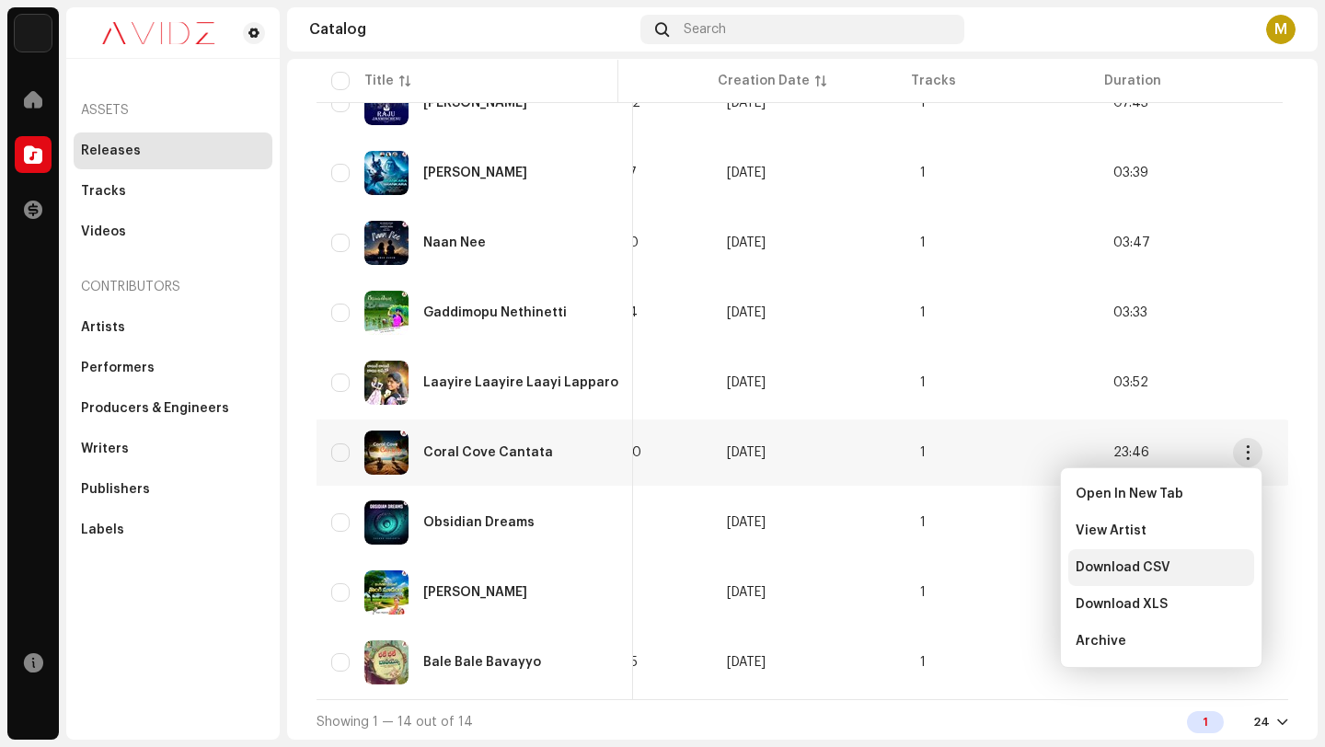
click at [1147, 570] on span "Download CSV" at bounding box center [1123, 567] width 95 height 15
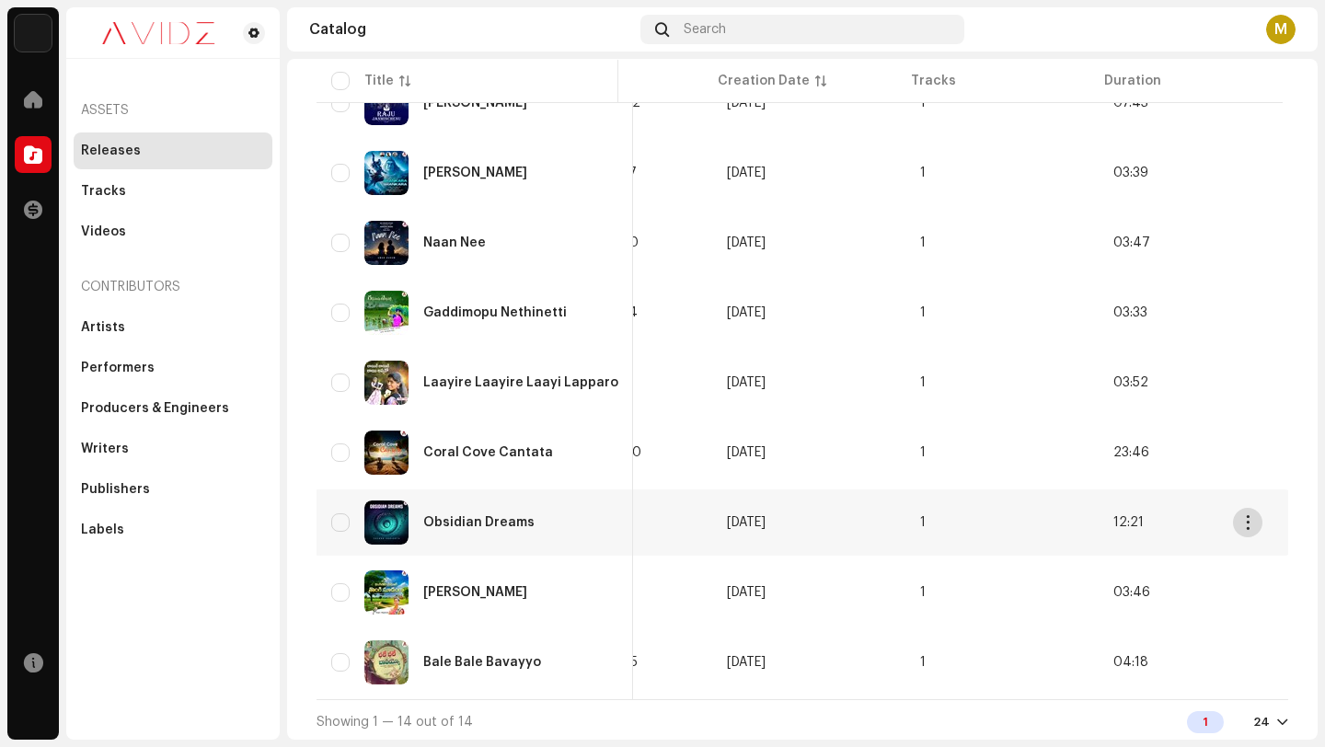
click at [1251, 522] on span "button" at bounding box center [1248, 522] width 14 height 15
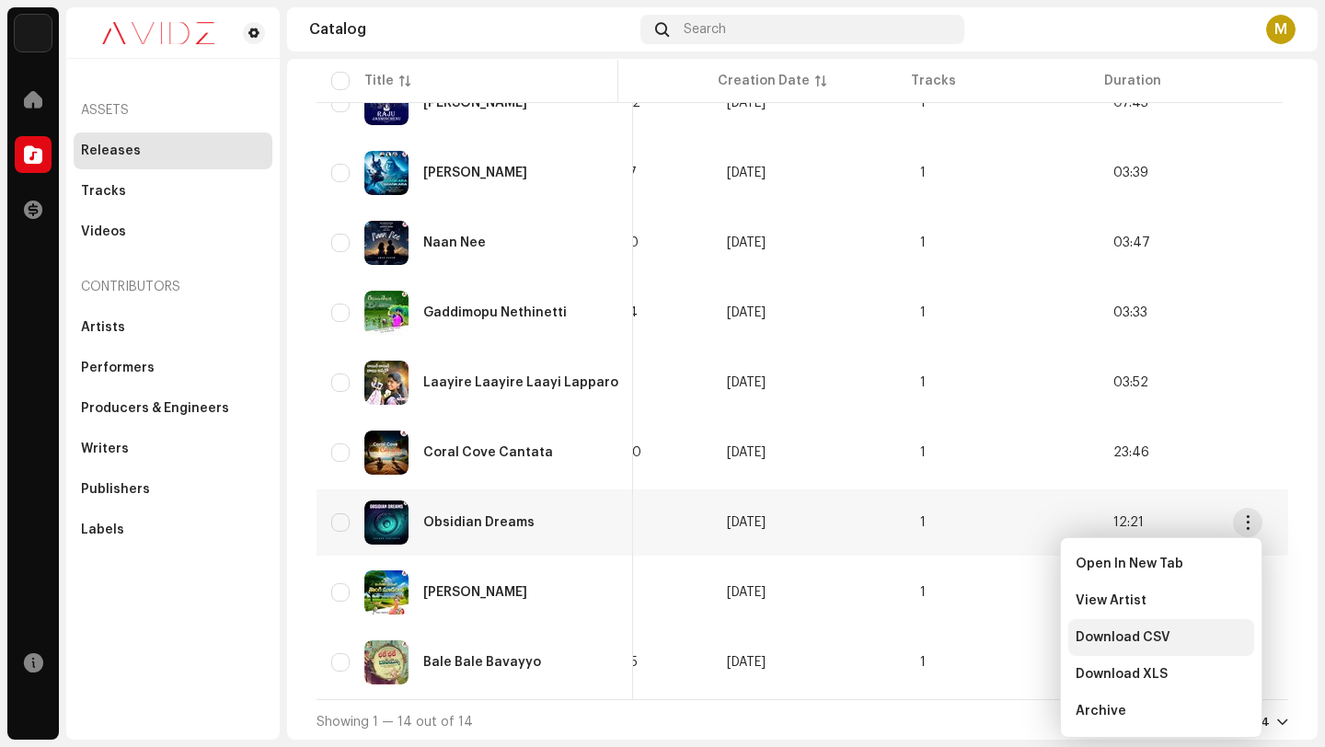
click at [1109, 634] on span "Download CSV" at bounding box center [1123, 637] width 95 height 15
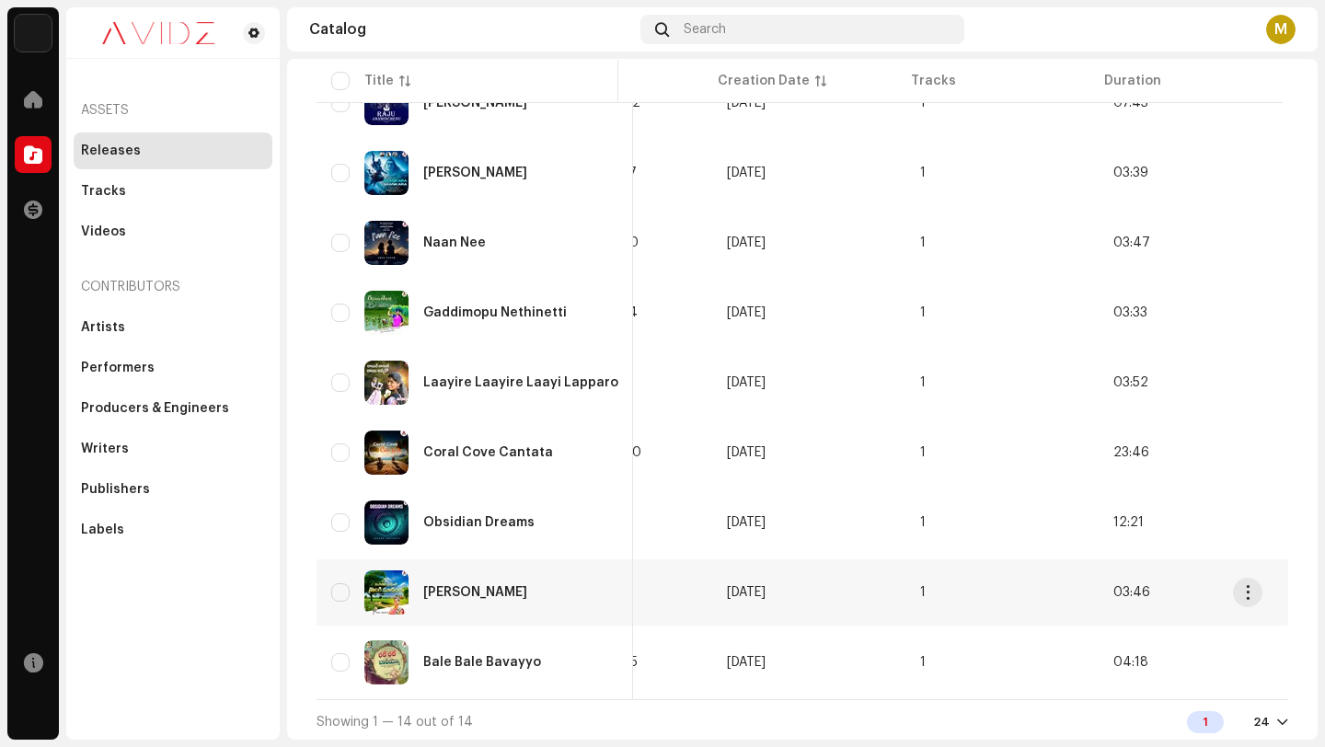
scroll to position [582, 0]
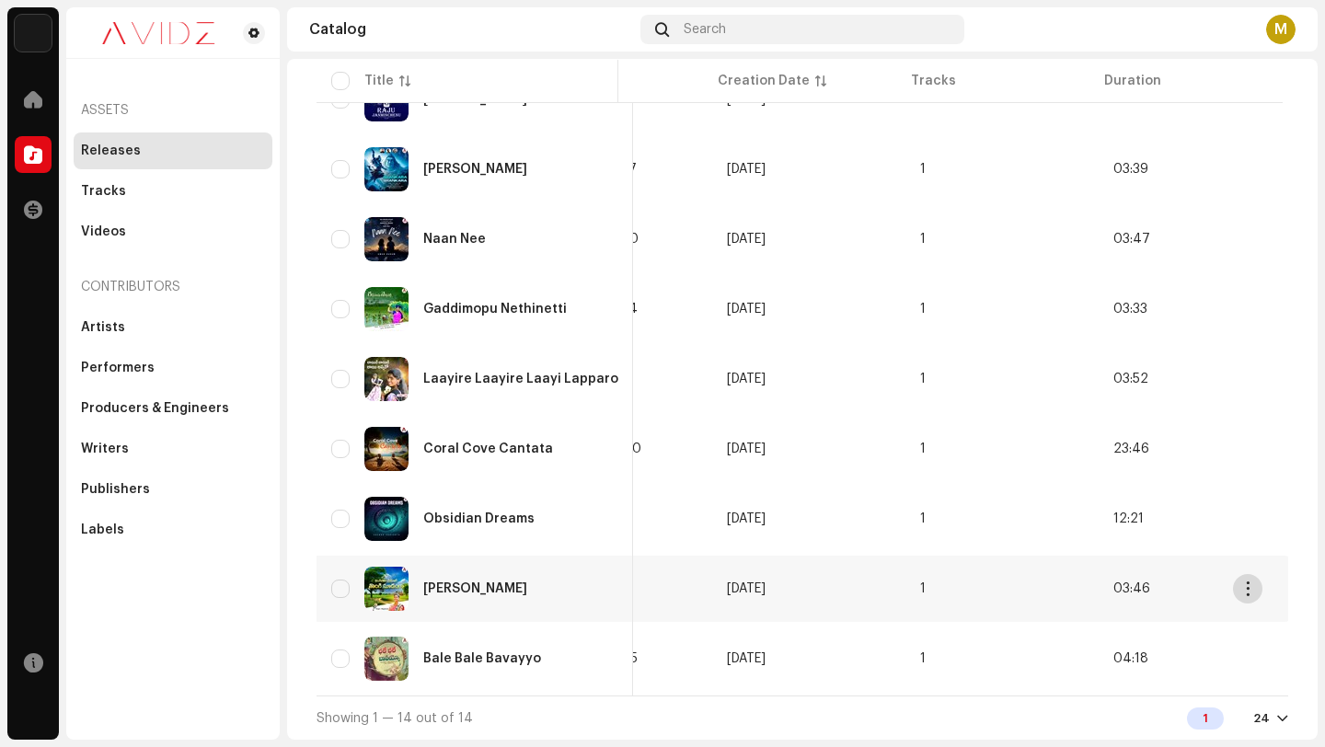
click at [1251, 582] on span "button" at bounding box center [1248, 589] width 14 height 15
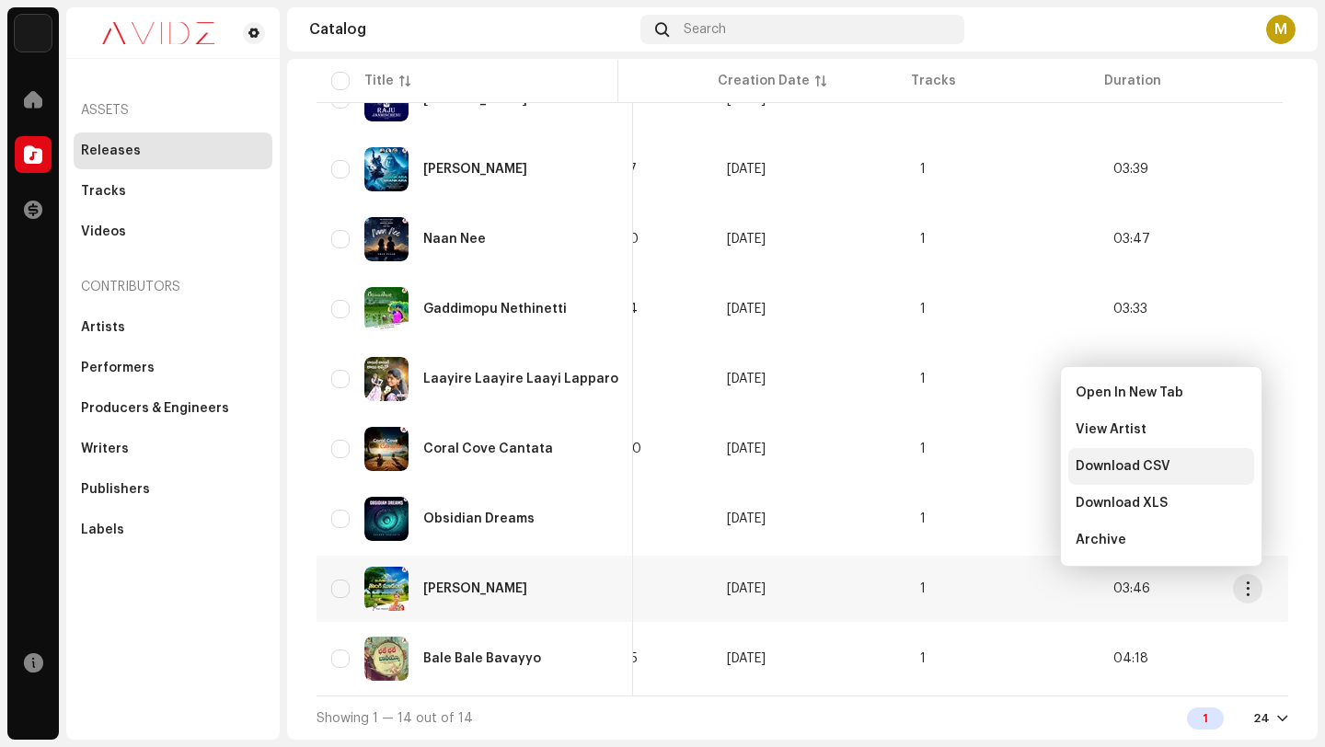
click at [1116, 467] on span "Download CSV" at bounding box center [1123, 466] width 95 height 15
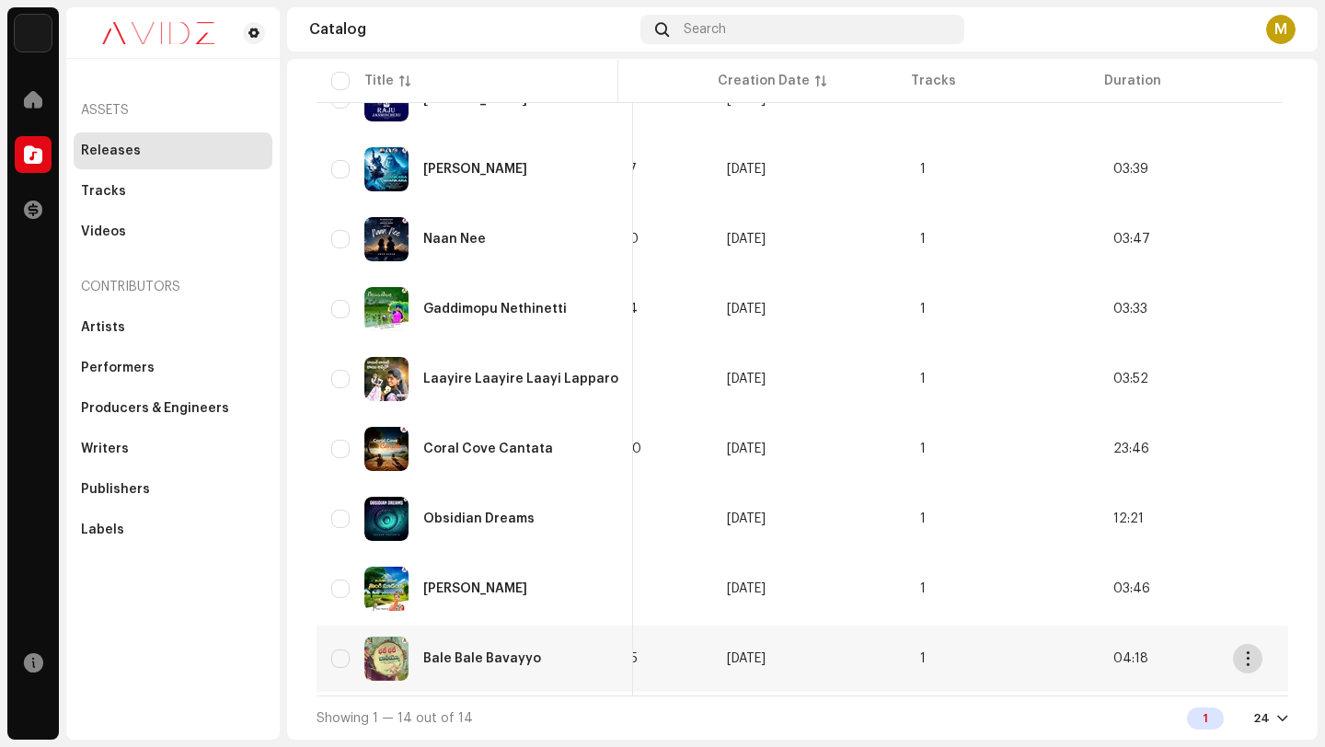
click at [1250, 652] on span "button" at bounding box center [1248, 658] width 14 height 15
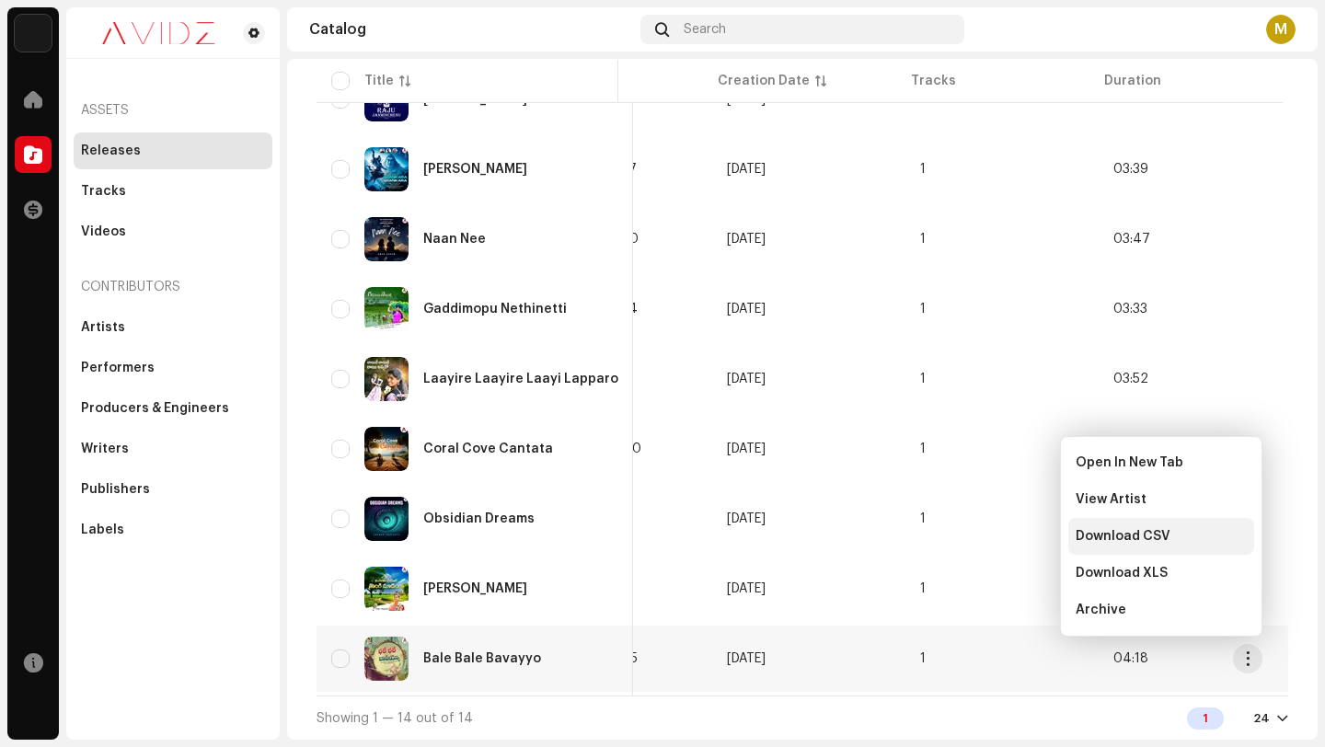
click at [1169, 532] on div "Download CSV" at bounding box center [1161, 536] width 171 height 15
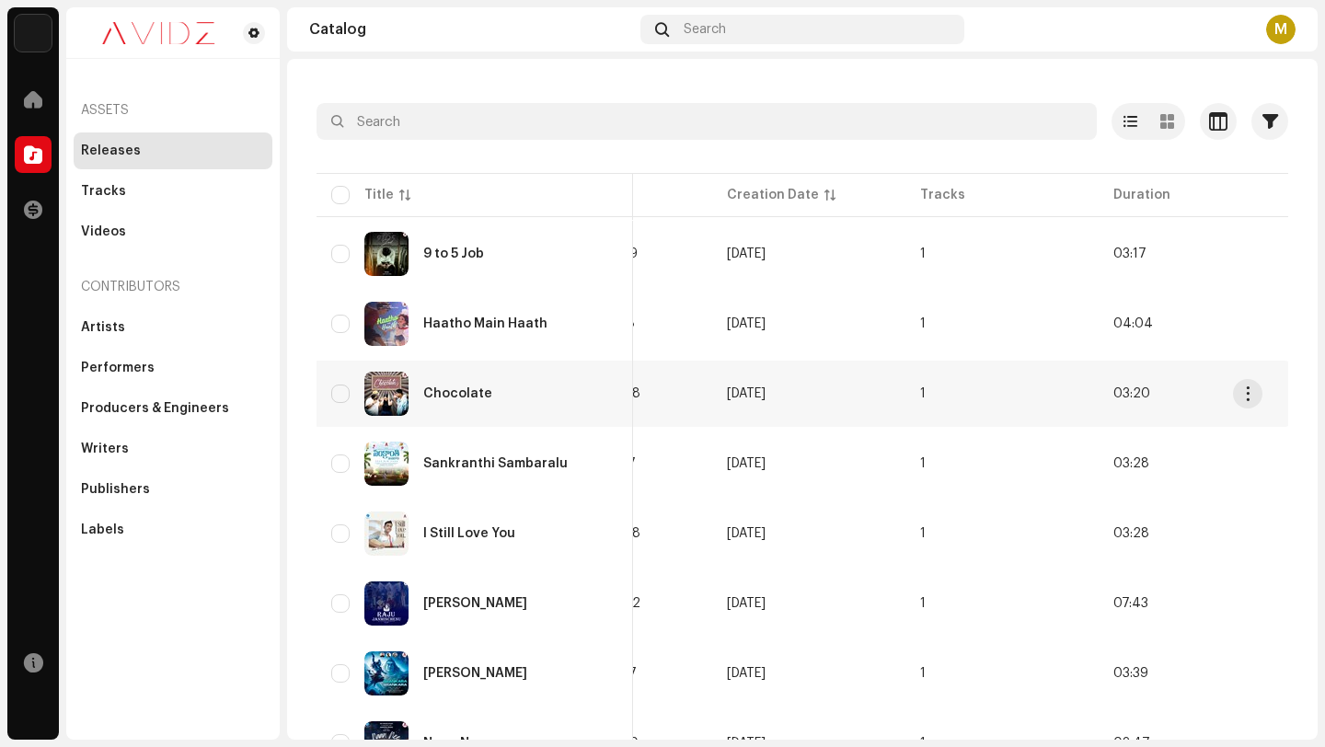
scroll to position [0, 0]
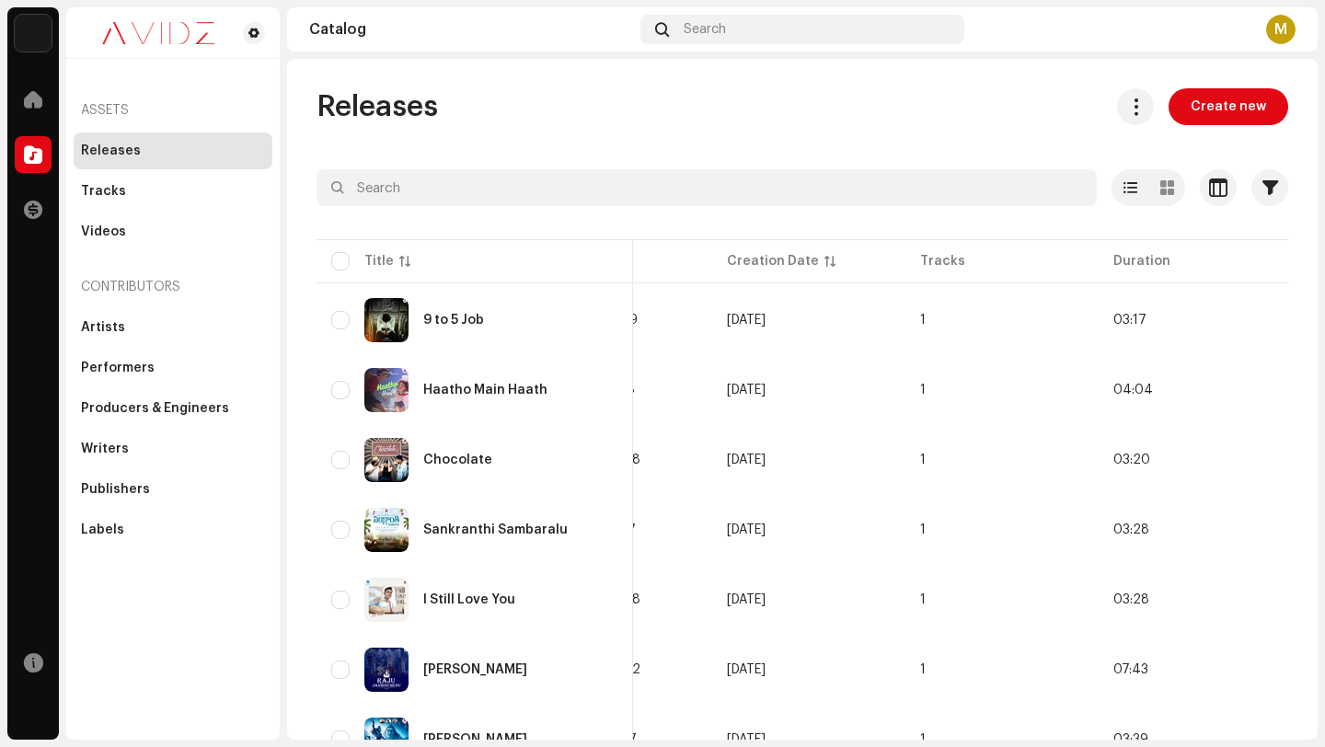
click at [1161, 146] on div "Releases Create new Selected 0 Select all 14 Options Filters Distribution statu…" at bounding box center [802, 699] width 1031 height 1222
click at [1160, 187] on span at bounding box center [1167, 187] width 14 height 15
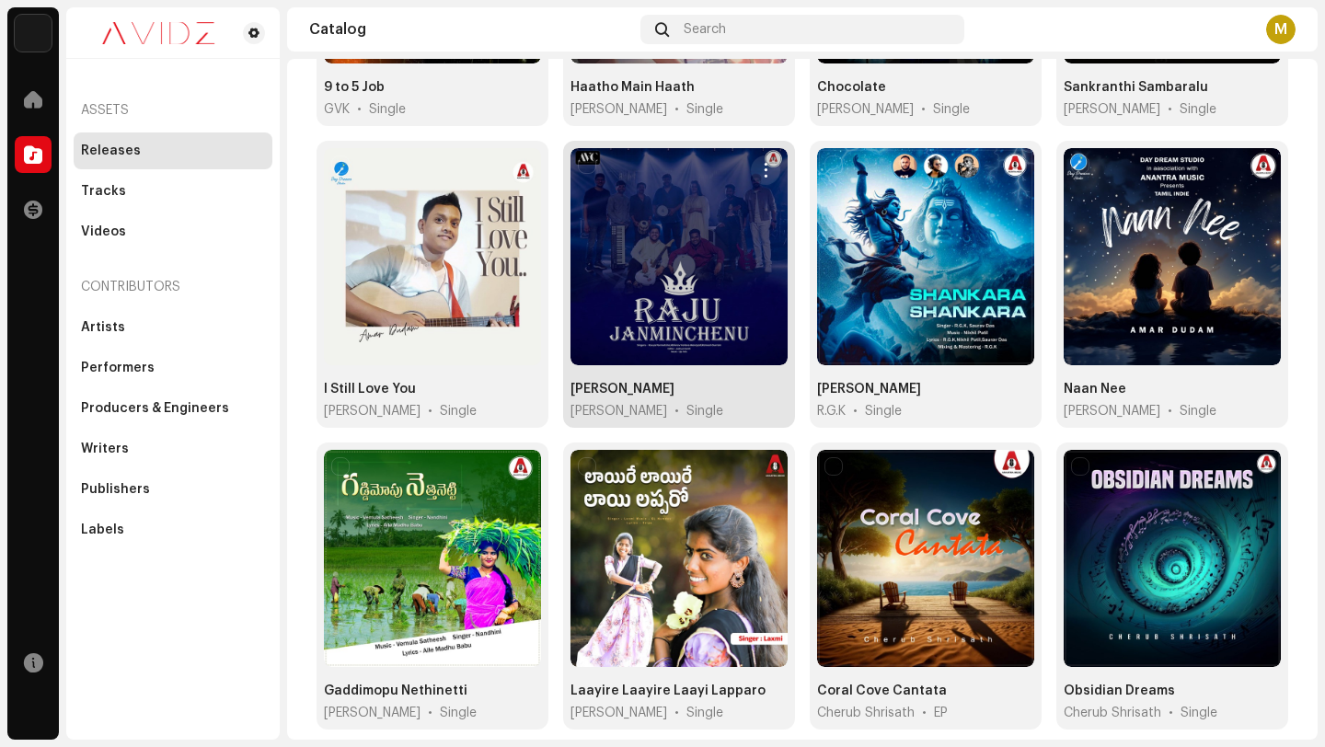
scroll to position [736, 0]
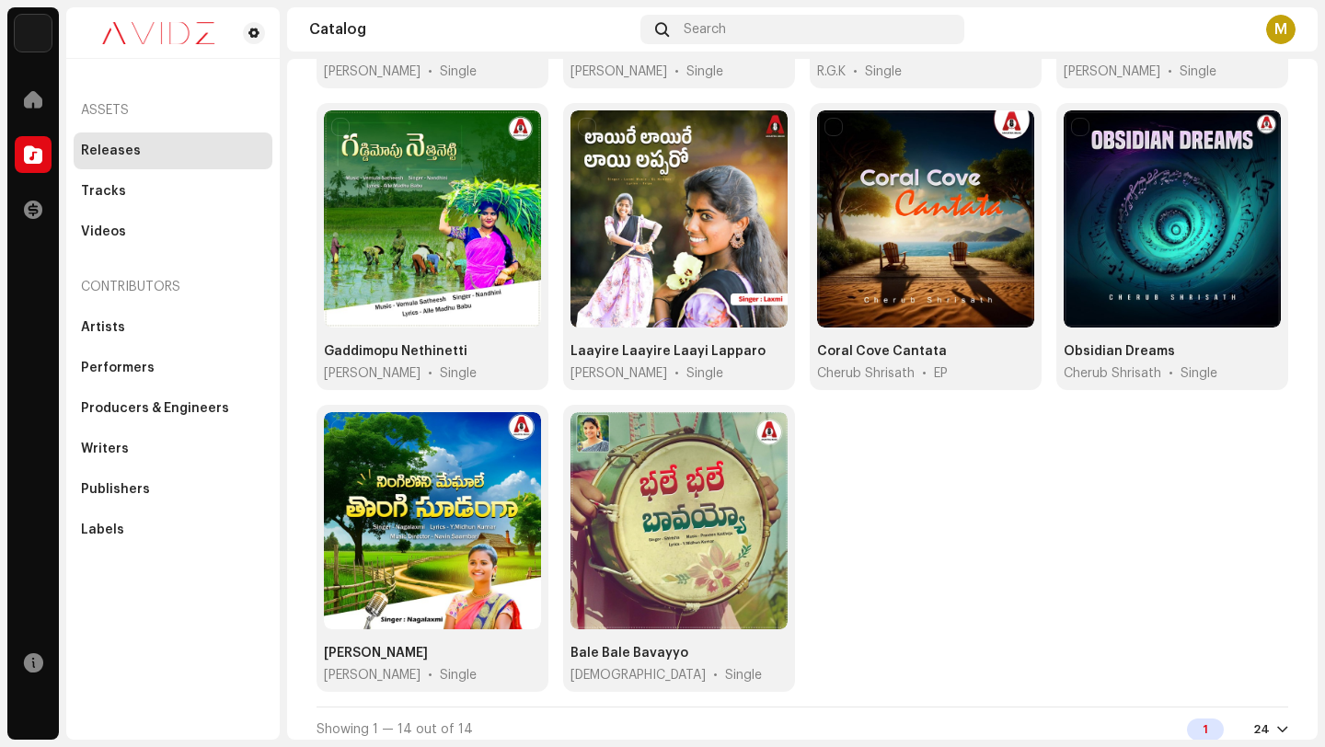
click at [920, 523] on div "9 to 5 Job GVK • Single Haatho Main Haath [PERSON_NAME] • Single Chocolate [PER…" at bounding box center [803, 102] width 972 height 1207
click at [1165, 35] on div "M" at bounding box center [1134, 29] width 324 height 29
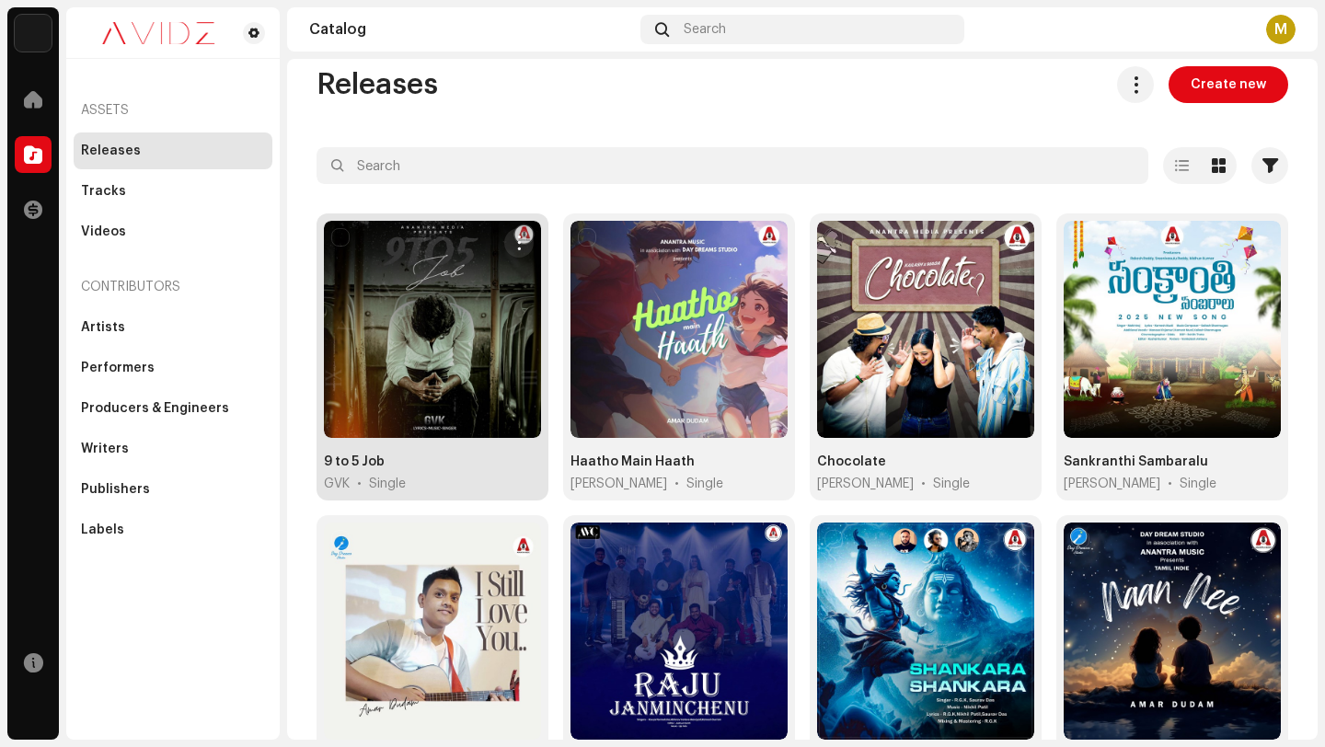
scroll to position [0, 0]
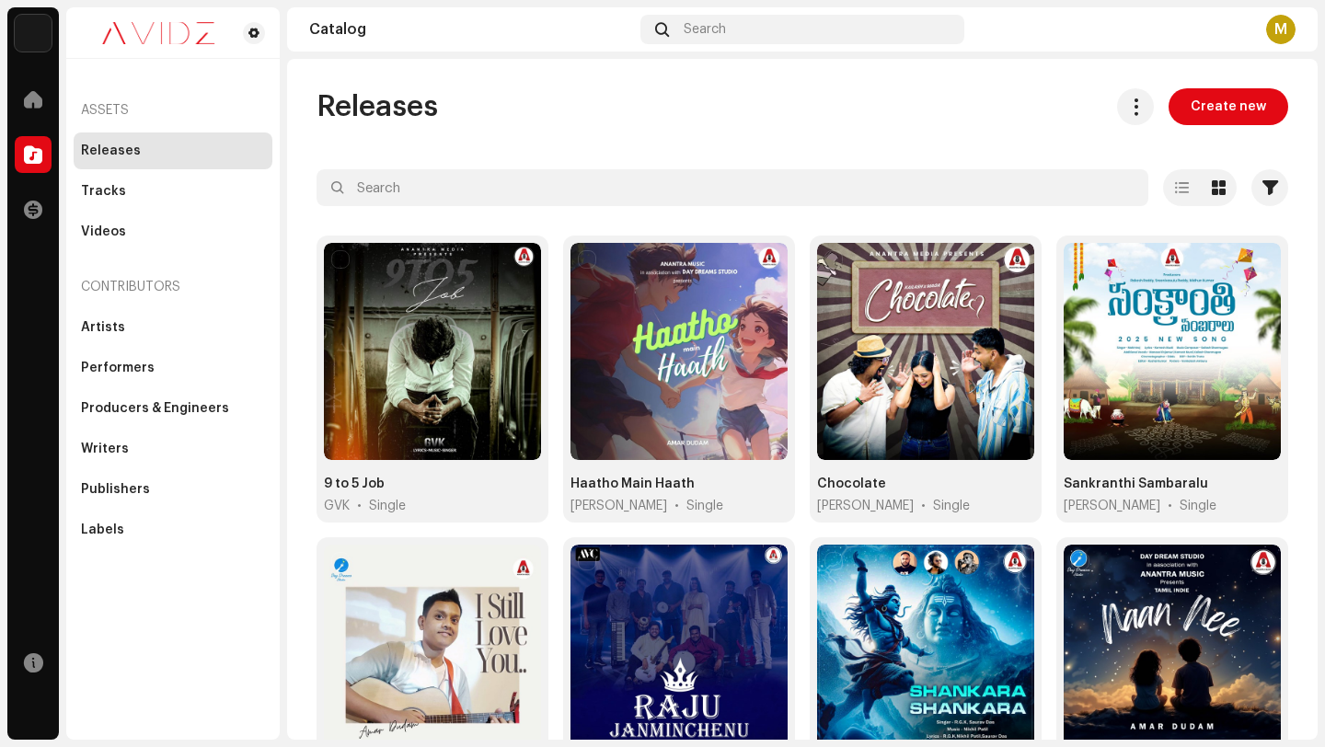
click at [778, 98] on div "Releases Create new" at bounding box center [803, 106] width 972 height 37
